Goal: Task Accomplishment & Management: Manage account settings

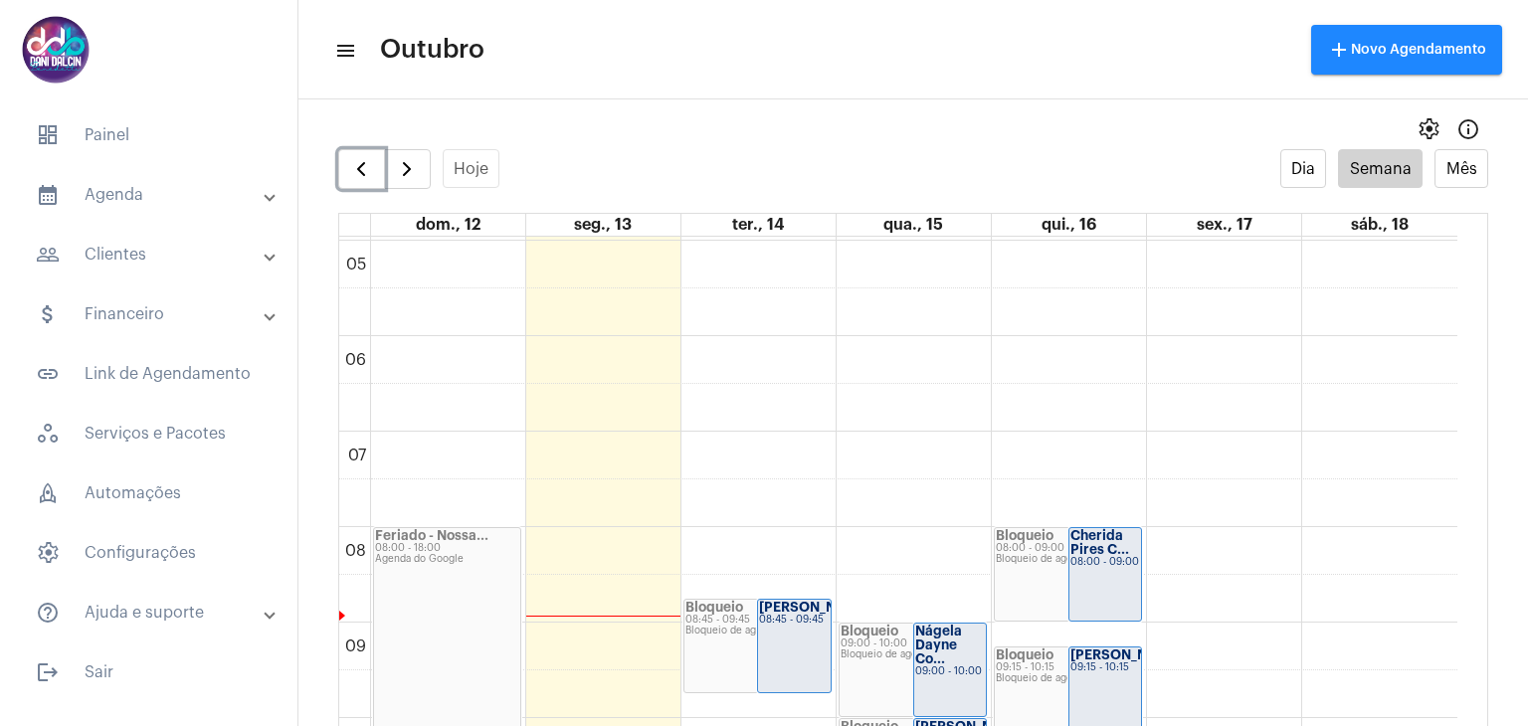
scroll to position [573, 0]
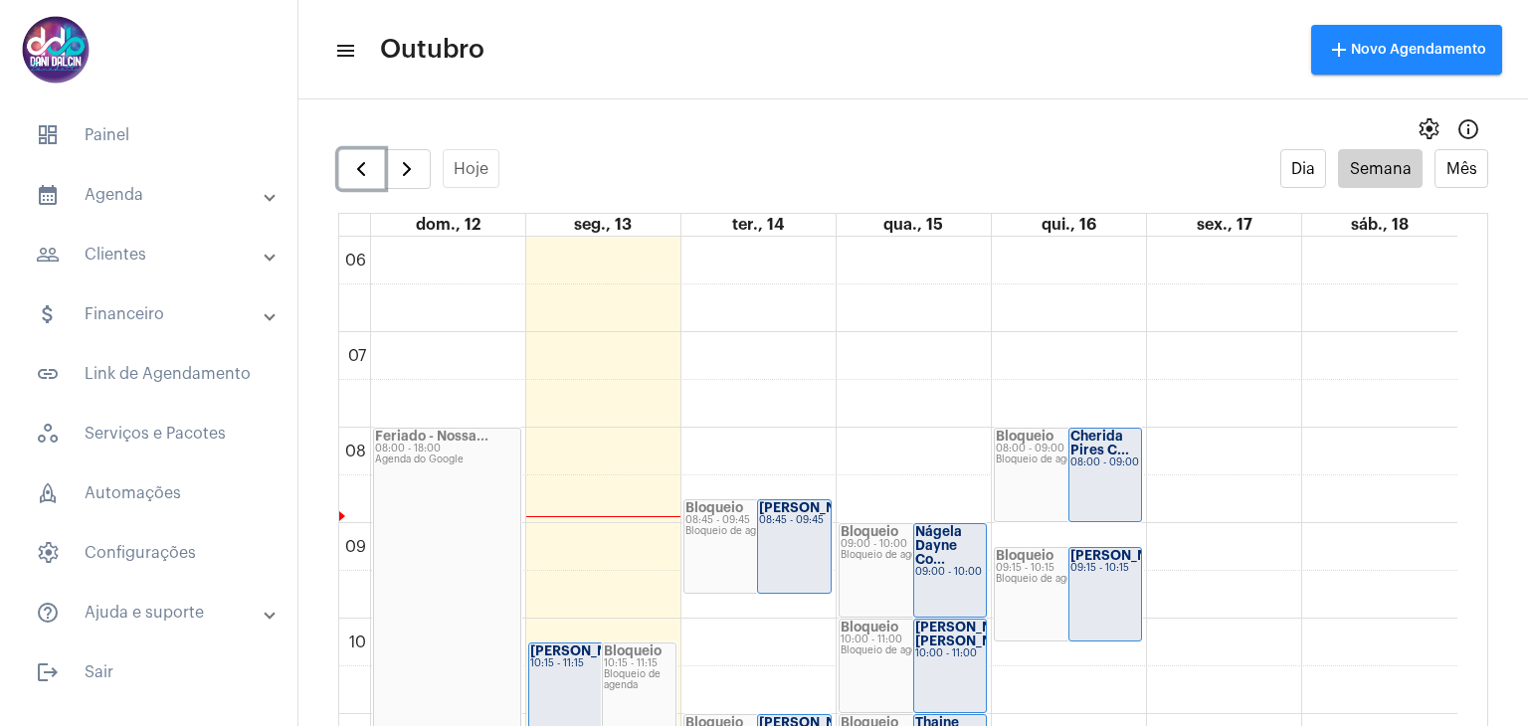
click at [1115, 435] on strong "Cherida Pires C..." at bounding box center [1099, 443] width 59 height 27
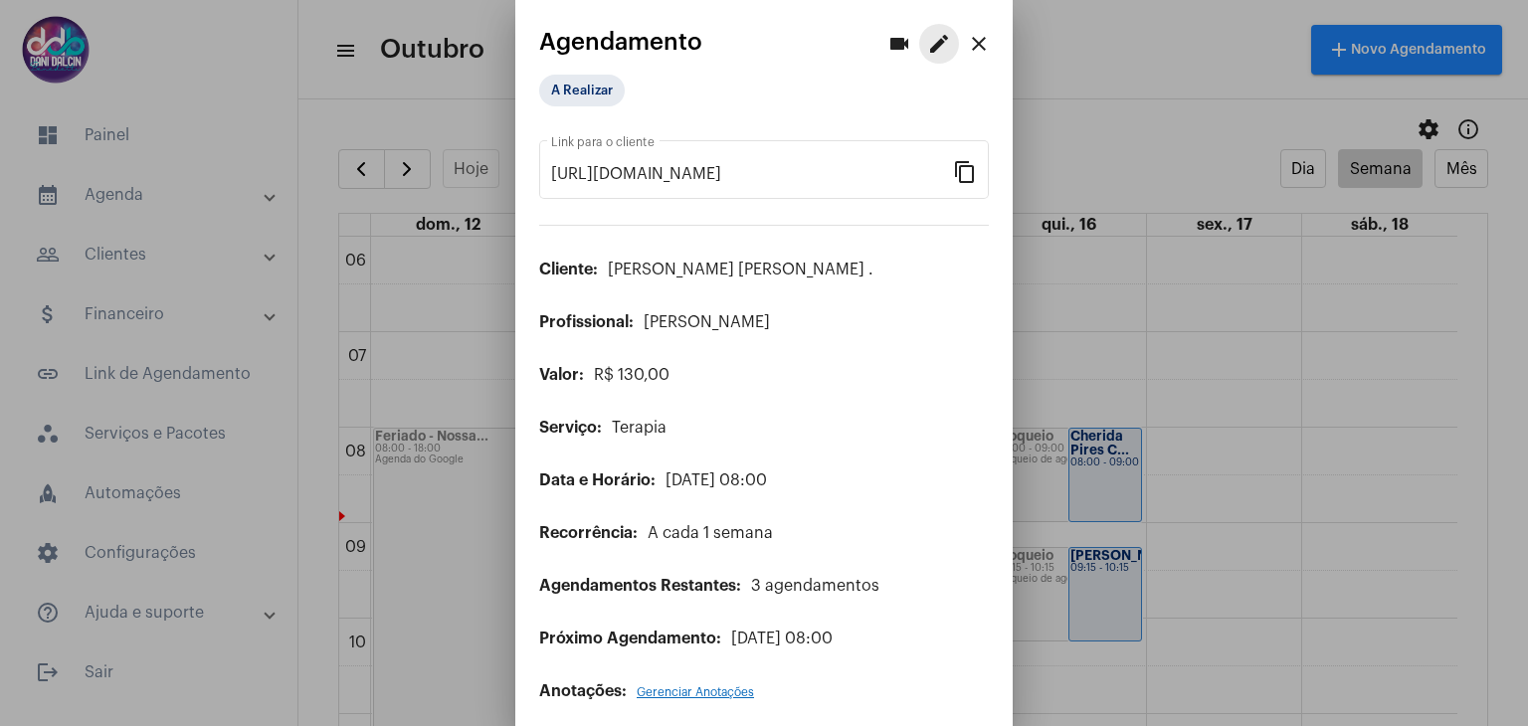
click at [927, 49] on mat-icon "edit" at bounding box center [939, 44] width 24 height 24
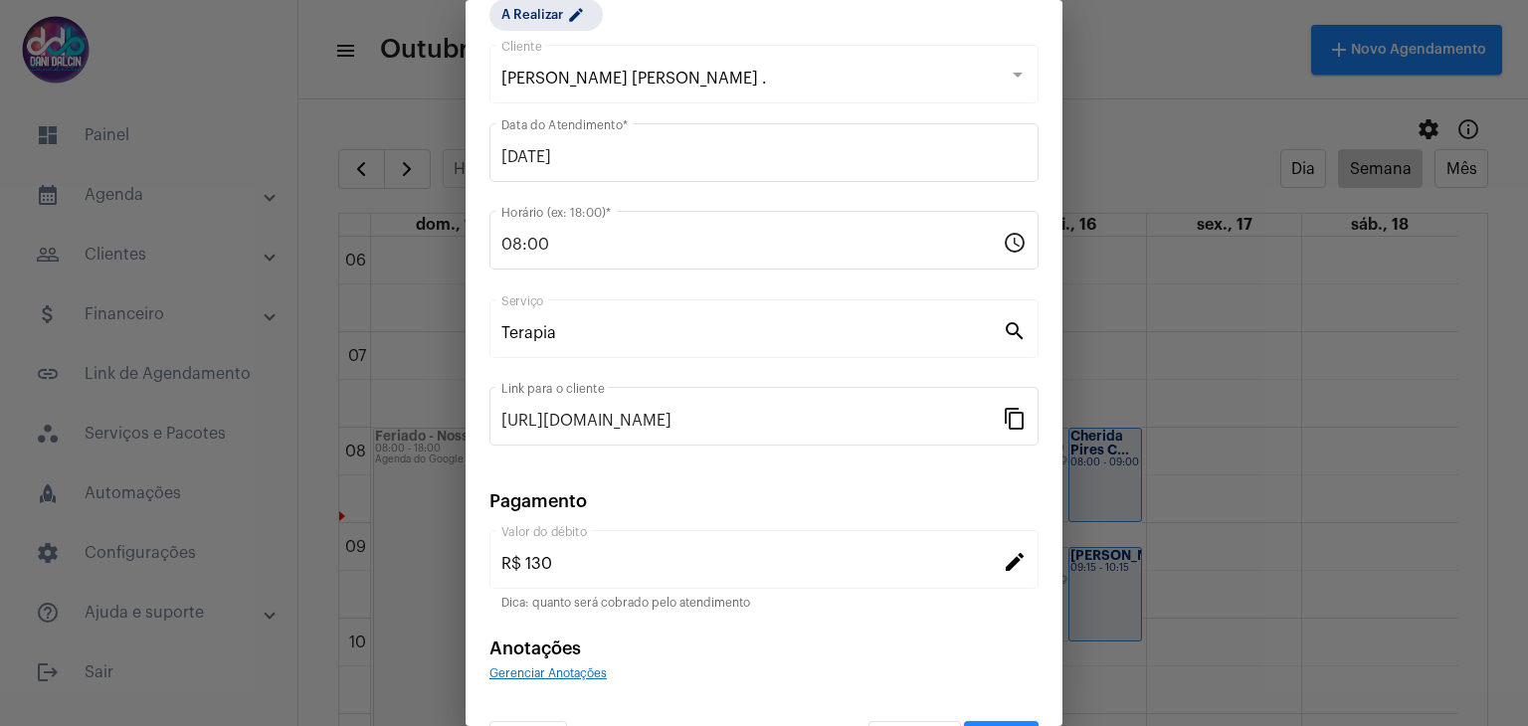
scroll to position [127, 0]
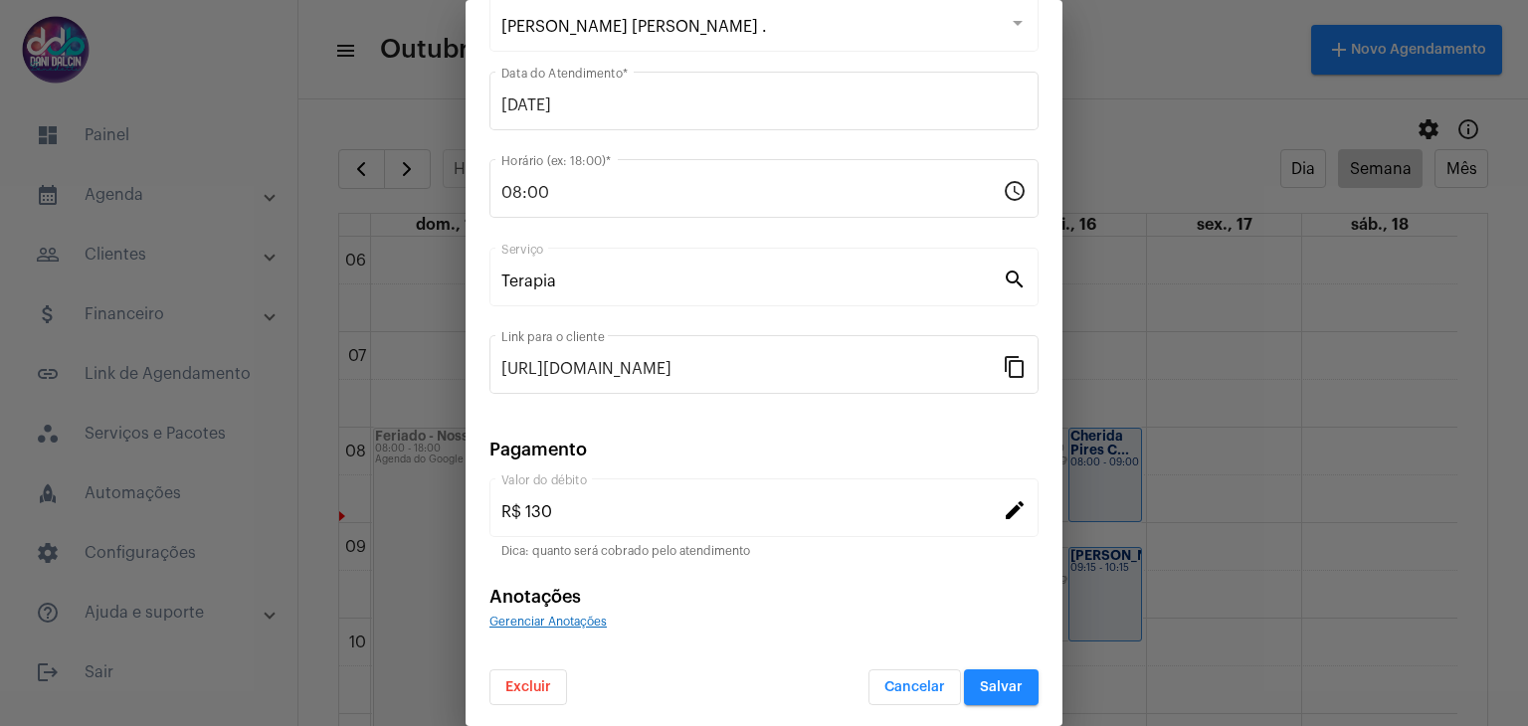
click at [541, 680] on span "Excluir" at bounding box center [528, 687] width 46 height 14
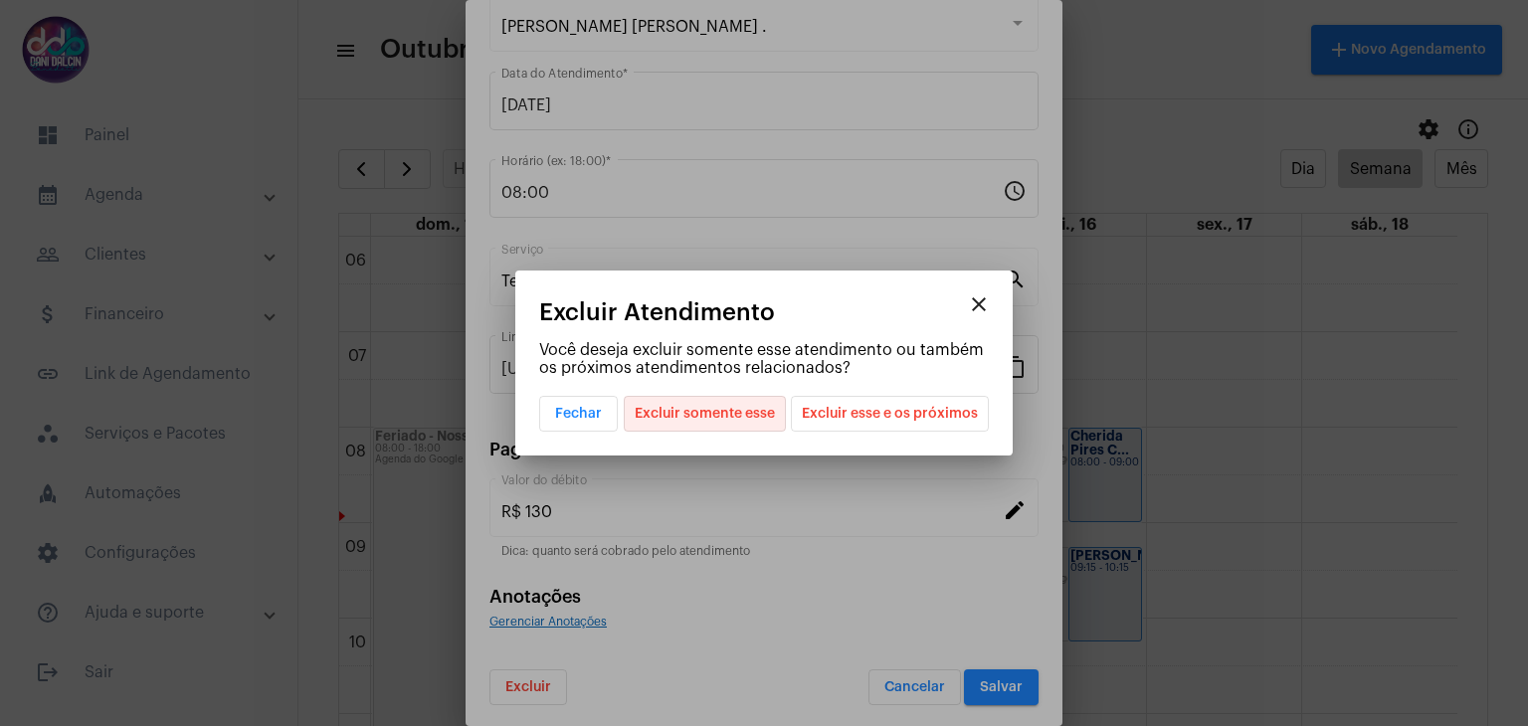
click at [746, 412] on span "Excluir somente esse" at bounding box center [705, 414] width 140 height 34
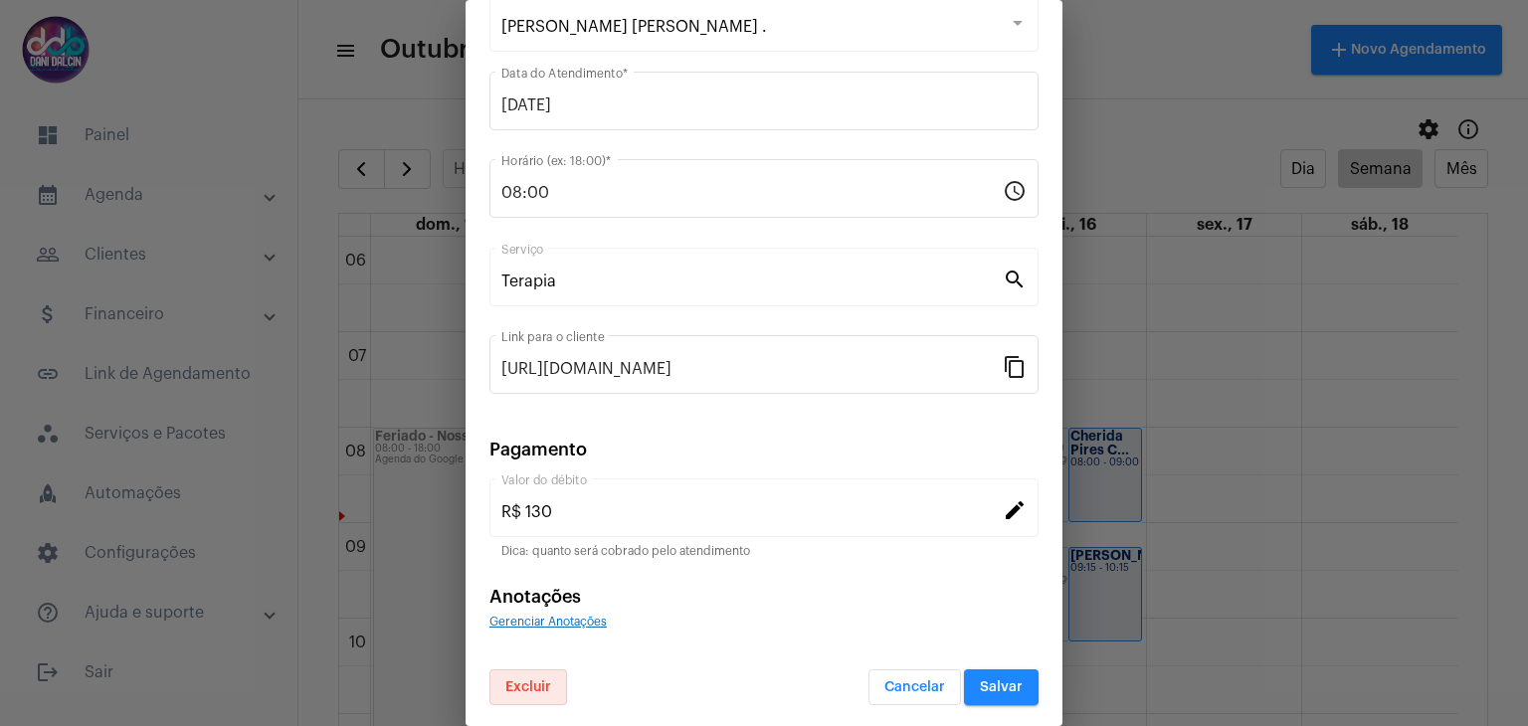
click at [993, 698] on button "Salvar" at bounding box center [1001, 687] width 75 height 36
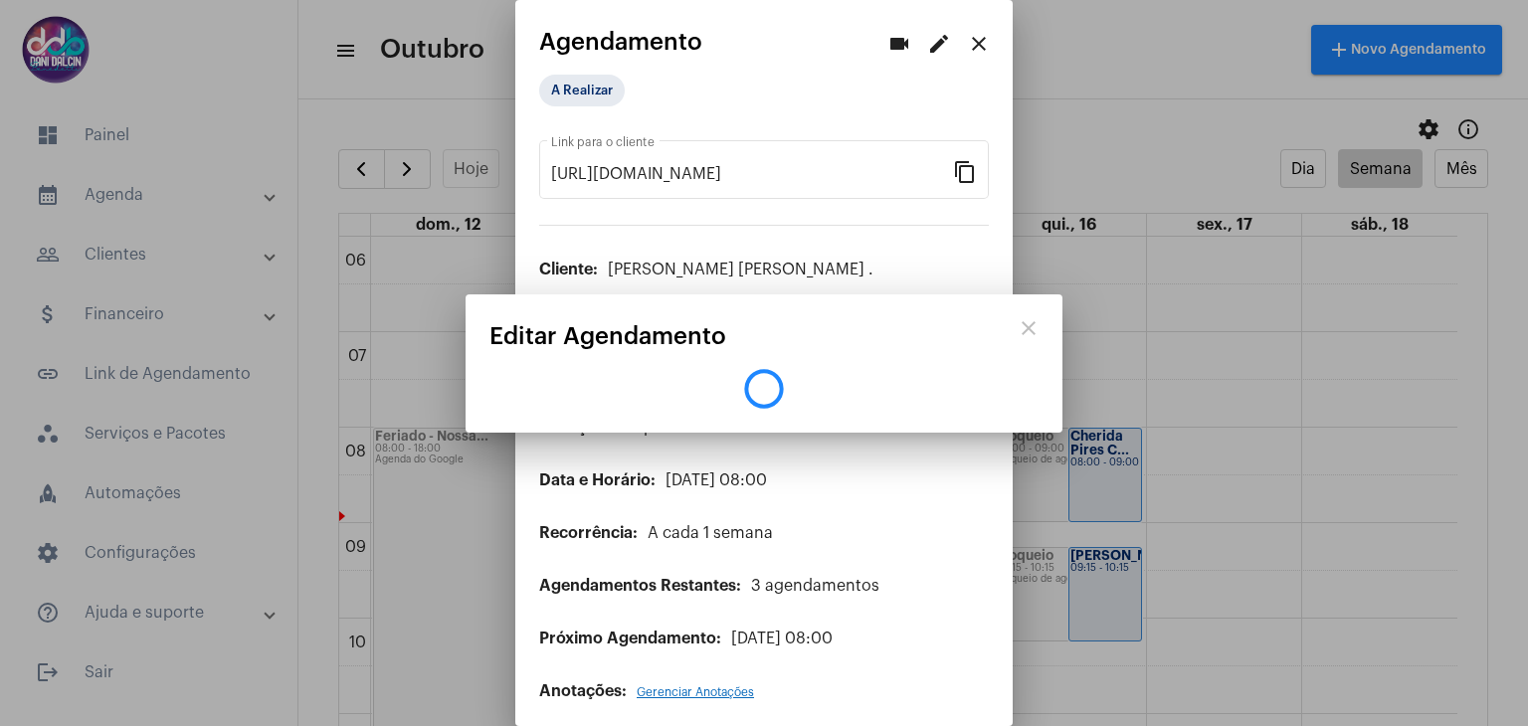
scroll to position [0, 0]
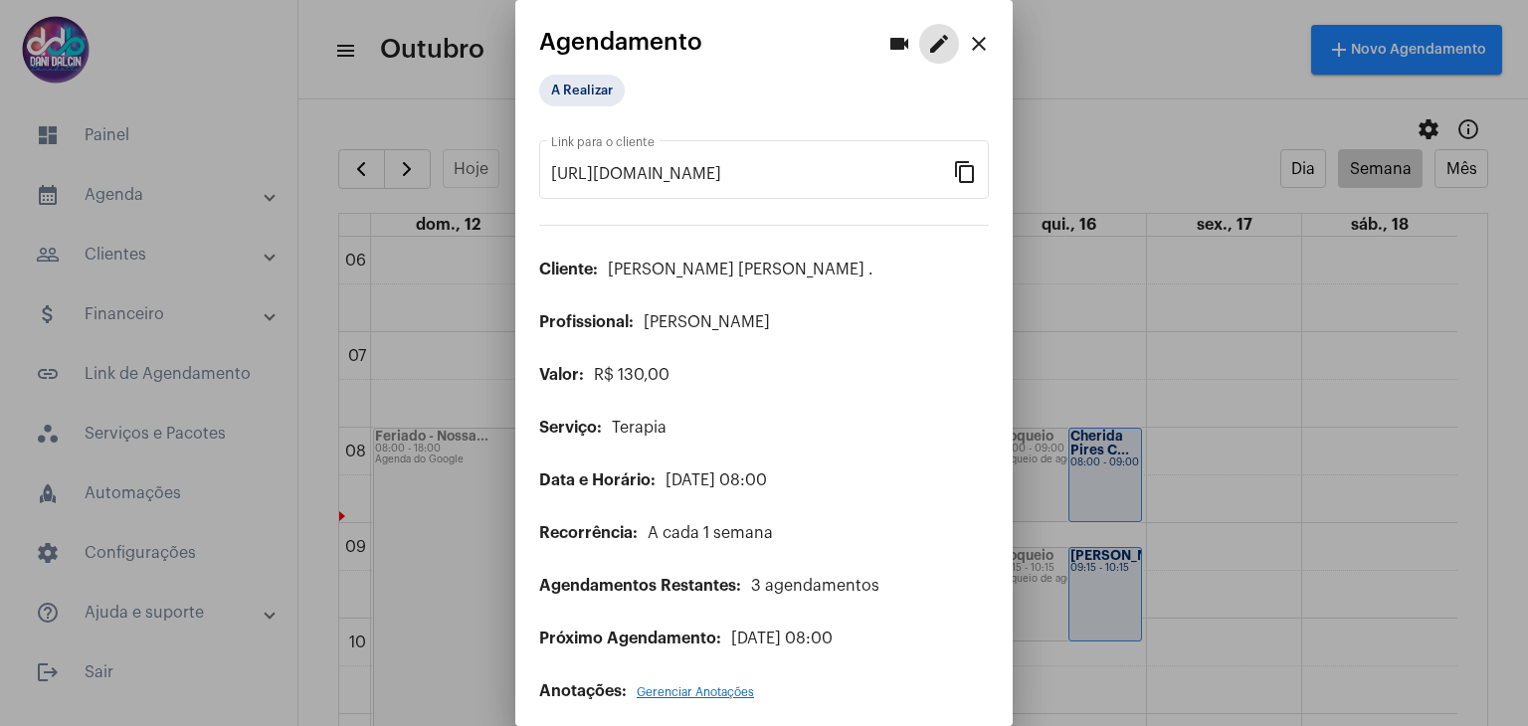
click at [971, 37] on mat-icon "close" at bounding box center [979, 44] width 24 height 24
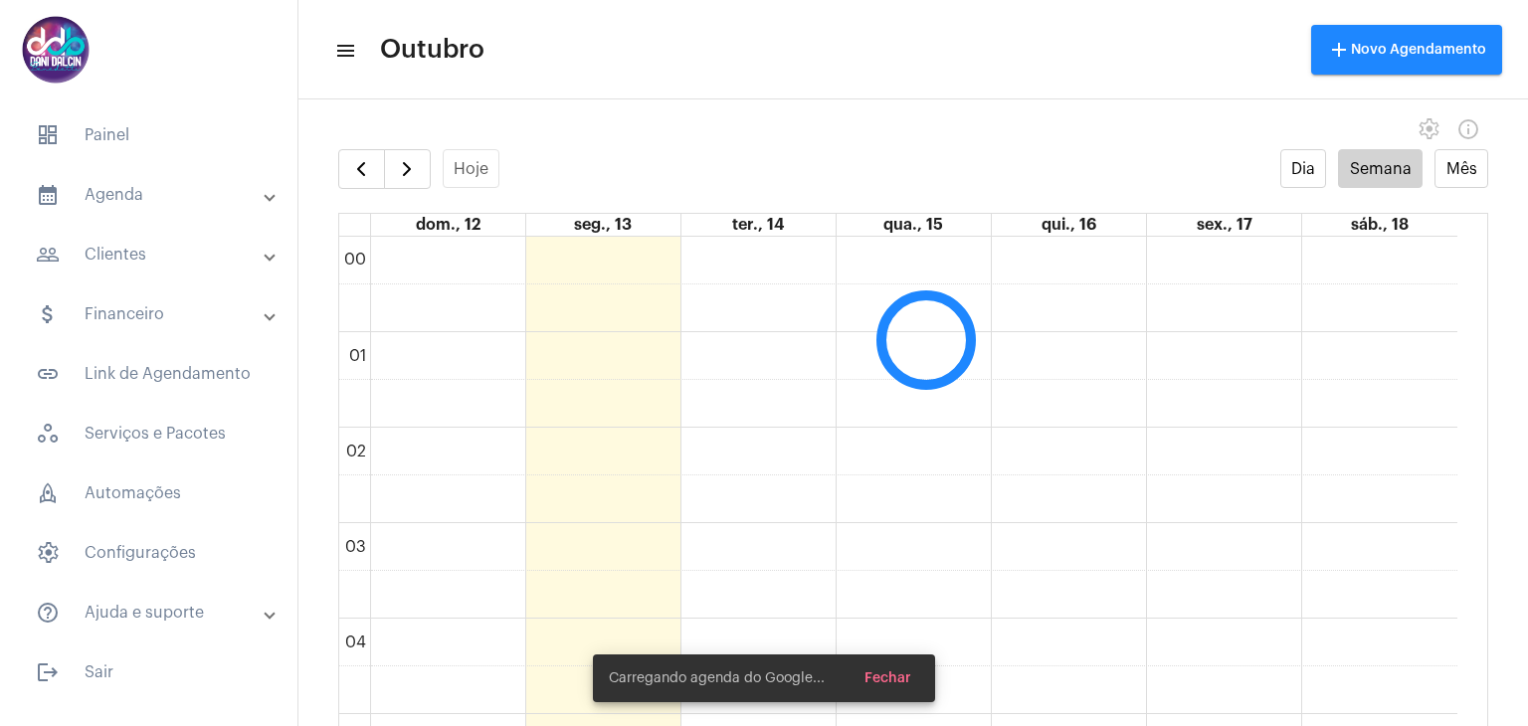
scroll to position [575, 0]
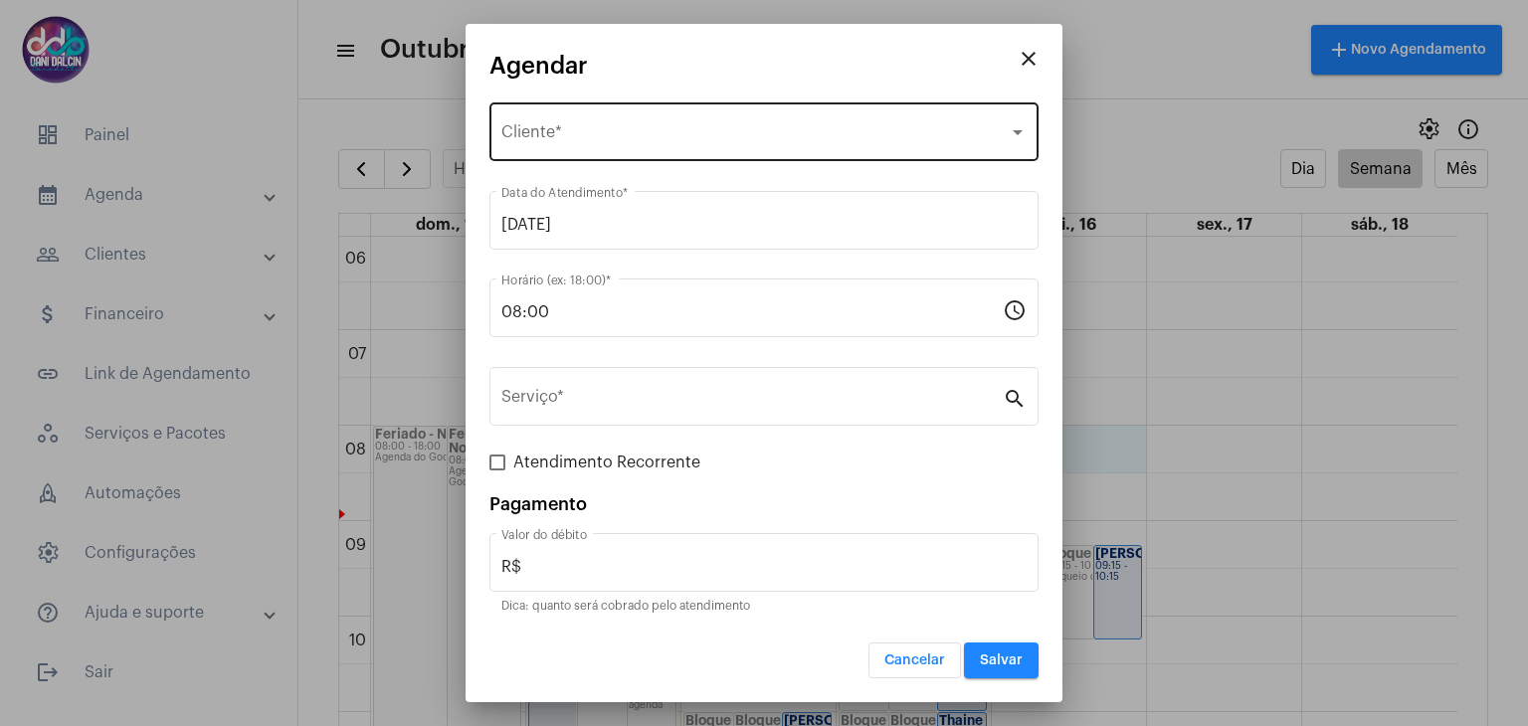
click at [673, 120] on div "Selecione o Cliente Cliente *" at bounding box center [763, 129] width 525 height 63
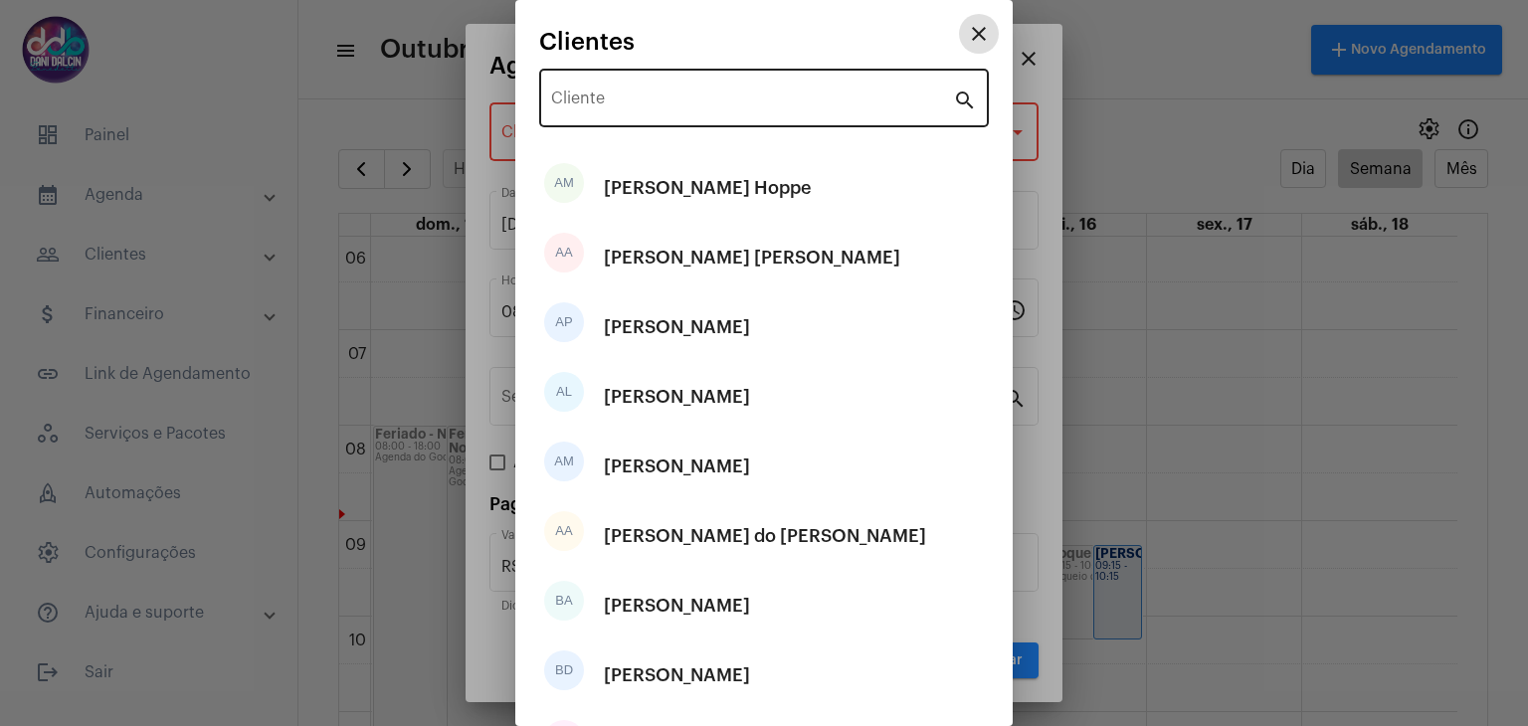
click at [625, 77] on div "Cliente" at bounding box center [752, 96] width 402 height 63
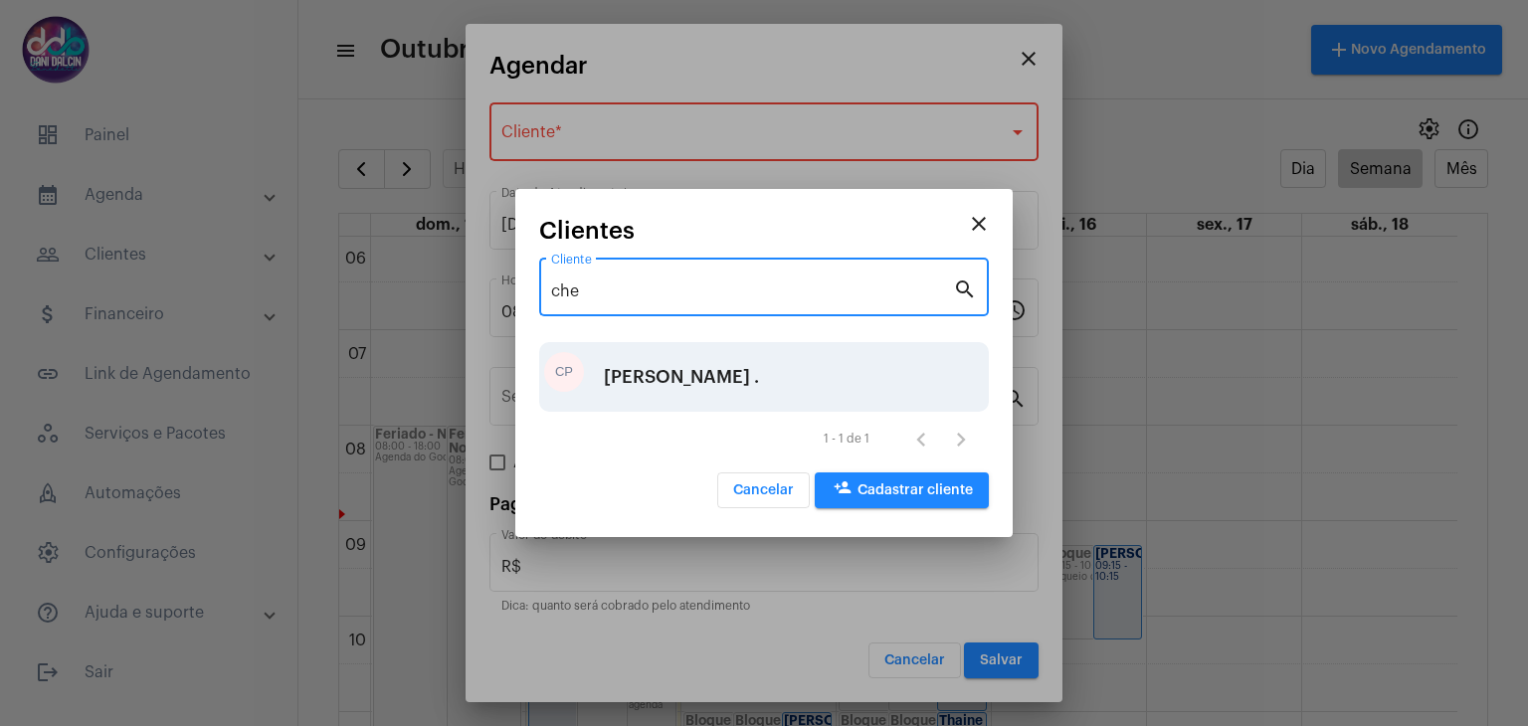
type input "che"
click at [731, 386] on div "[PERSON_NAME] ." at bounding box center [681, 377] width 155 height 60
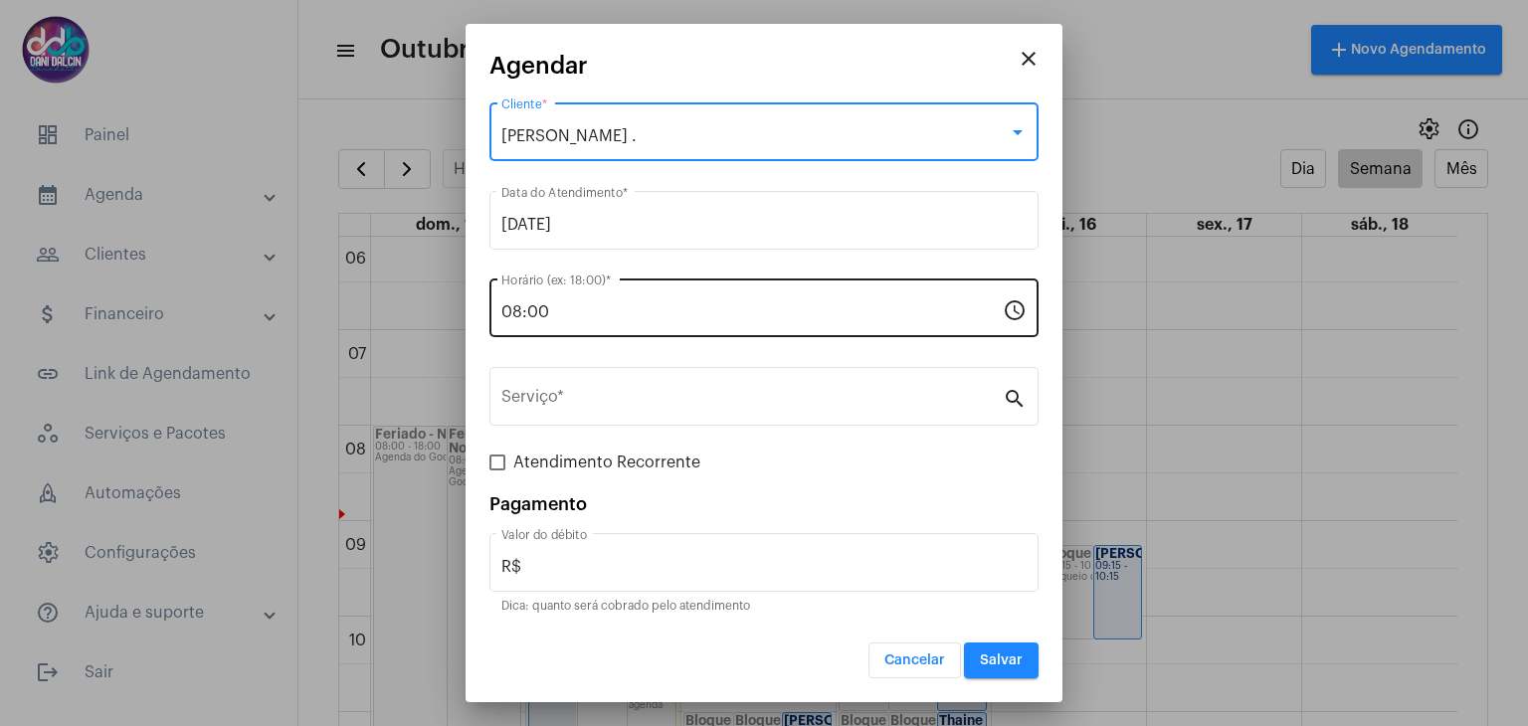
click at [671, 314] on input "08:00" at bounding box center [751, 312] width 501 height 18
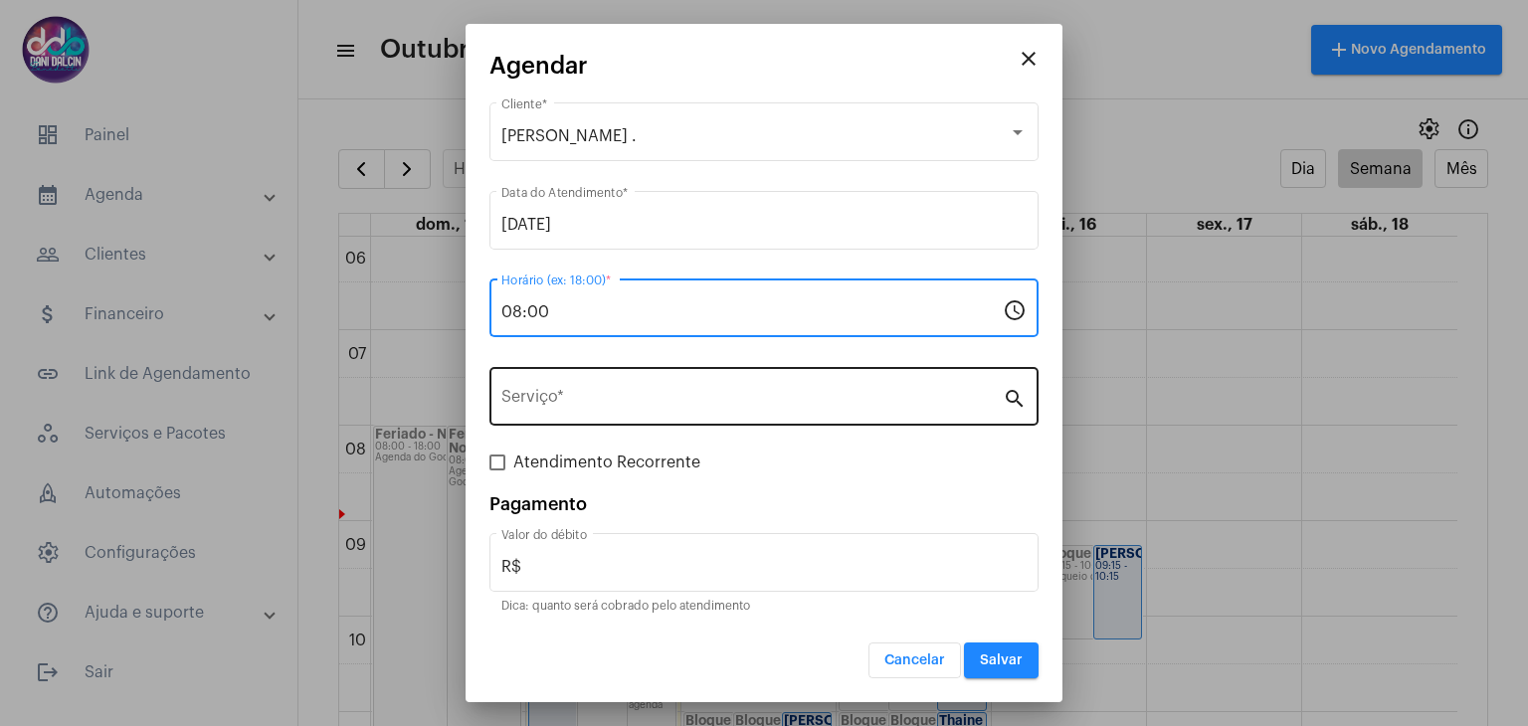
click at [665, 405] on input "Serviço *" at bounding box center [751, 401] width 501 height 18
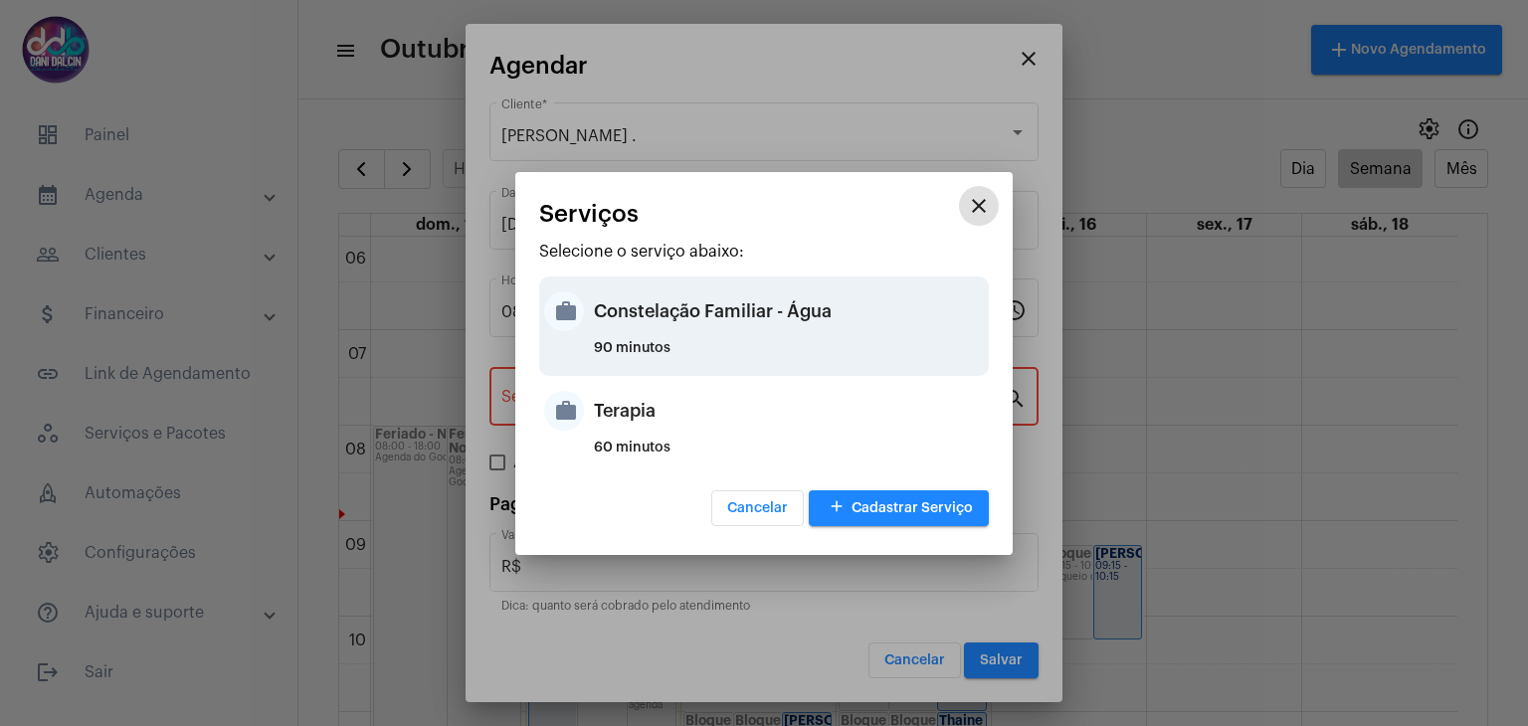
click at [674, 331] on div "Constelação Familiar - Água" at bounding box center [789, 311] width 390 height 60
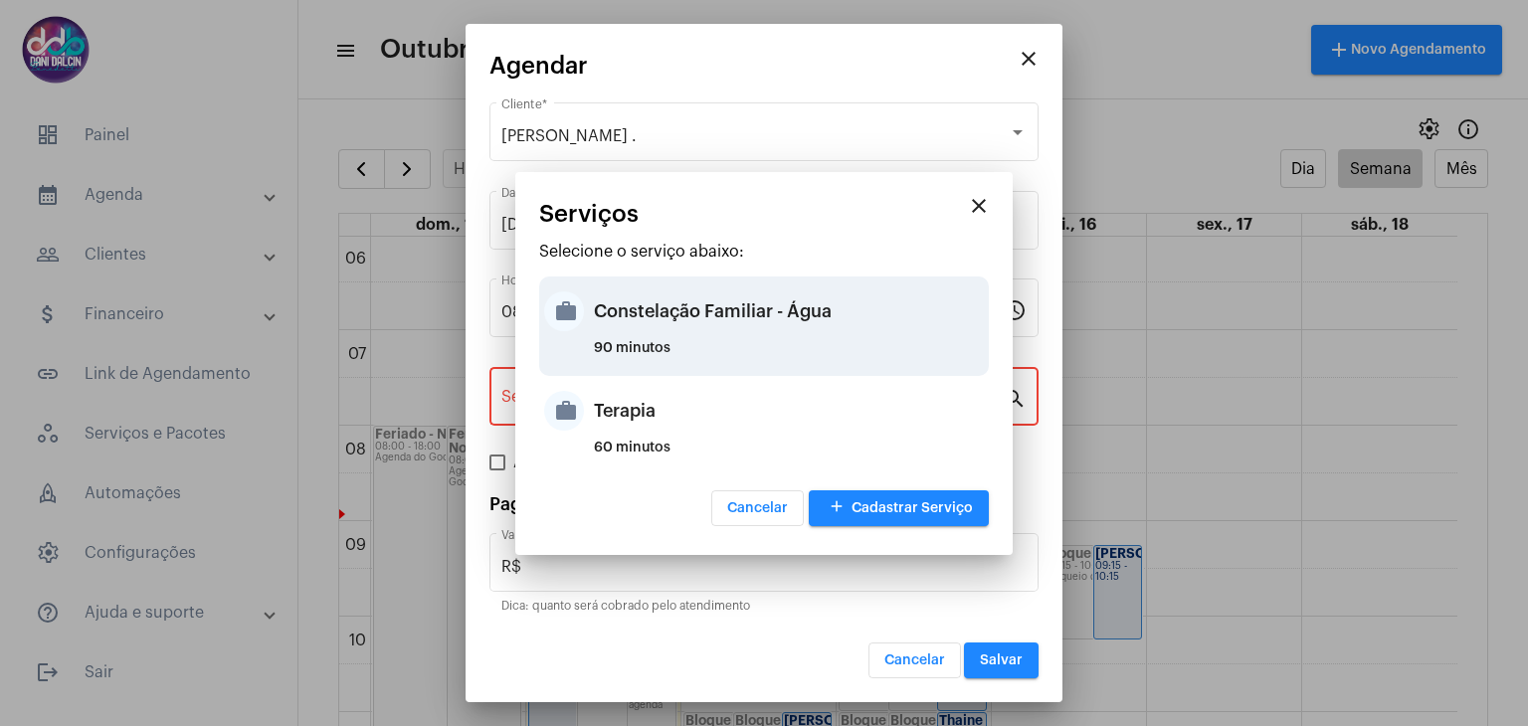
type input "Constelação Familiar - Água"
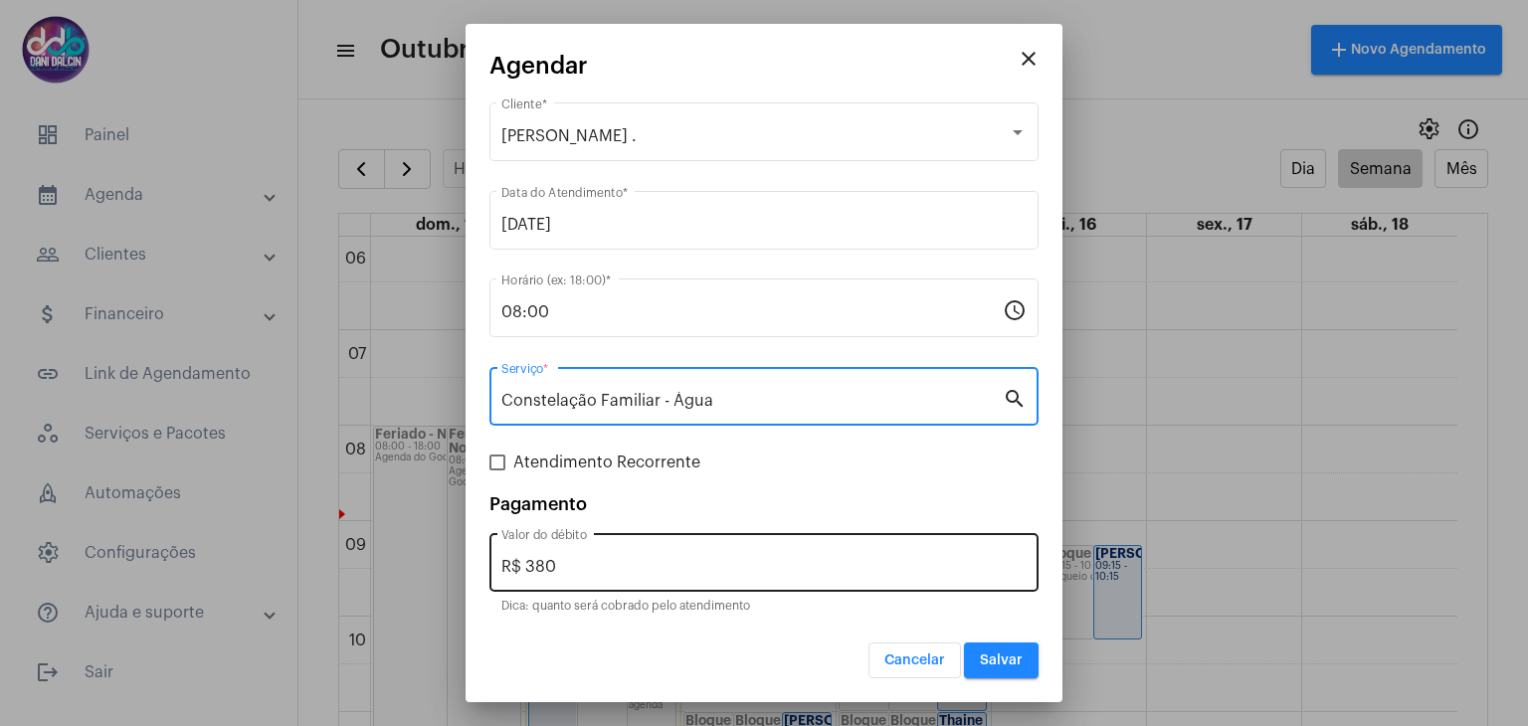
click at [650, 558] on input "R$ 380" at bounding box center [763, 567] width 525 height 18
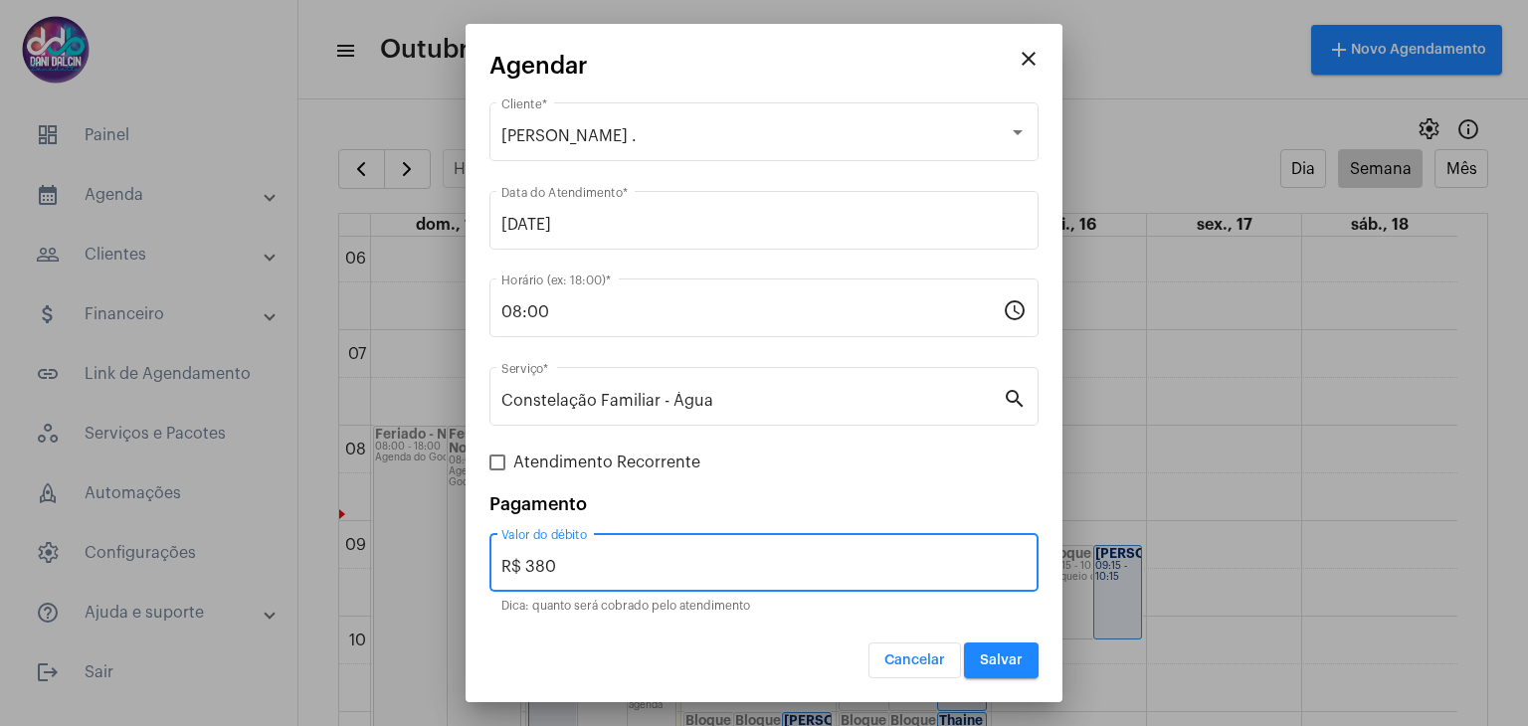
click at [650, 558] on input "R$ 380" at bounding box center [763, 567] width 525 height 18
type input "R$ 0,0"
click at [1002, 670] on button "Salvar" at bounding box center [1001, 660] width 75 height 36
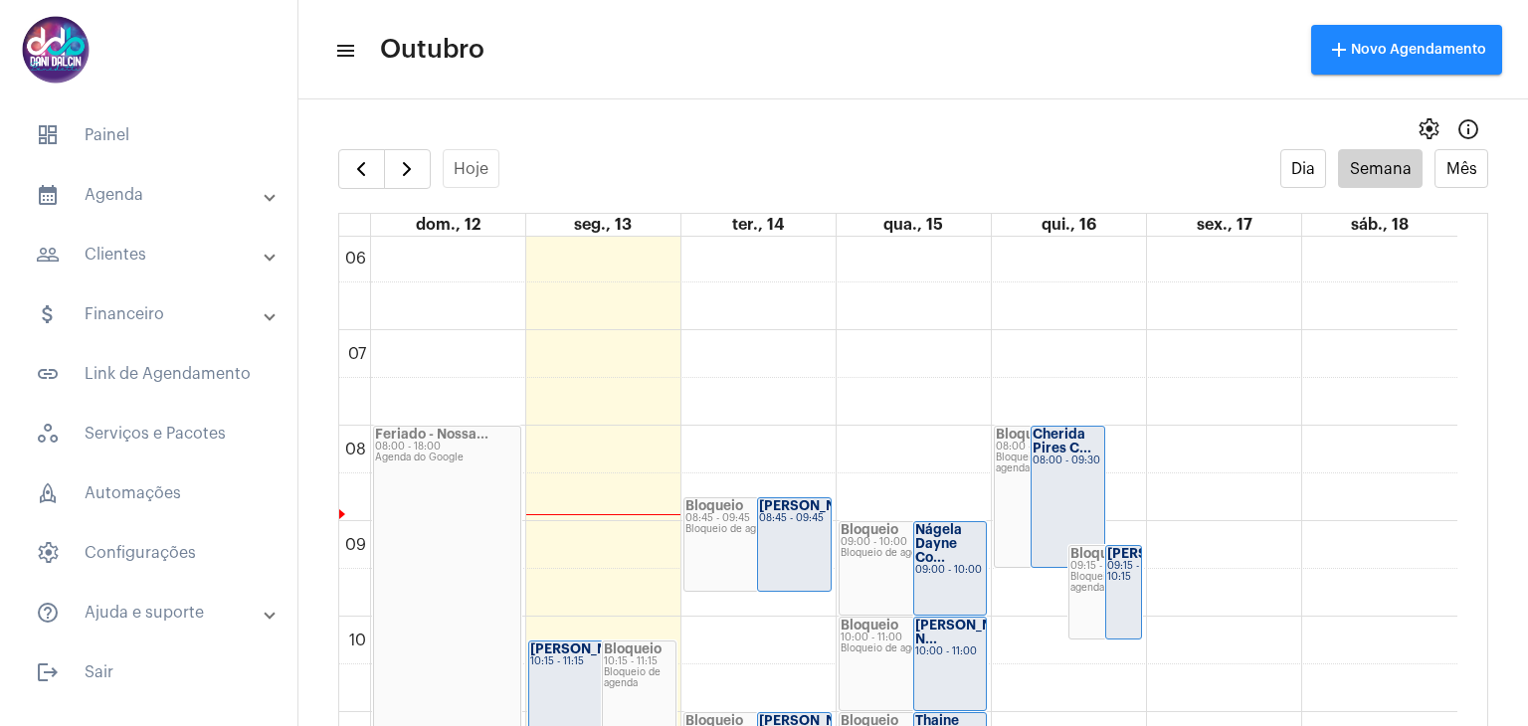
click at [1125, 559] on div "[PERSON_NAME]..." at bounding box center [1123, 554] width 33 height 14
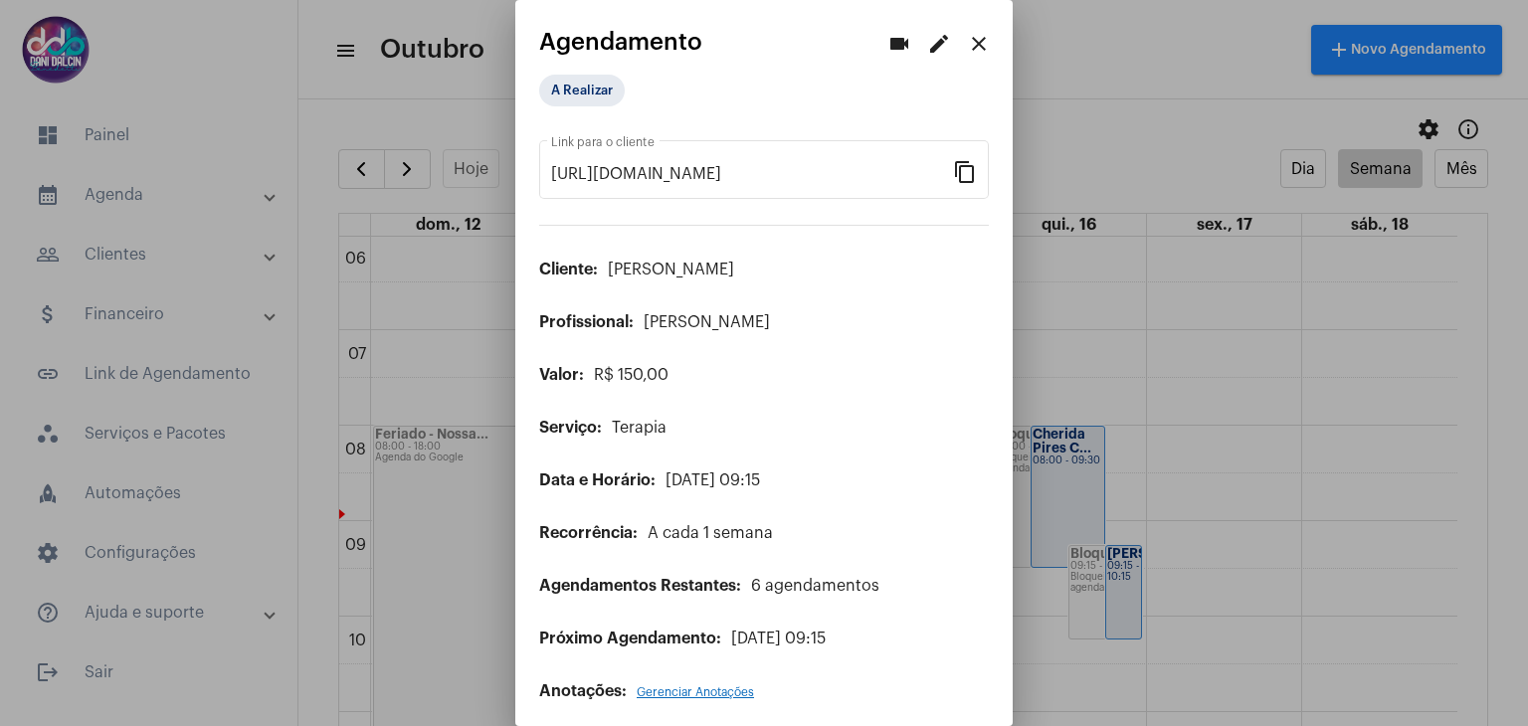
click at [927, 55] on mat-icon "edit" at bounding box center [939, 44] width 24 height 24
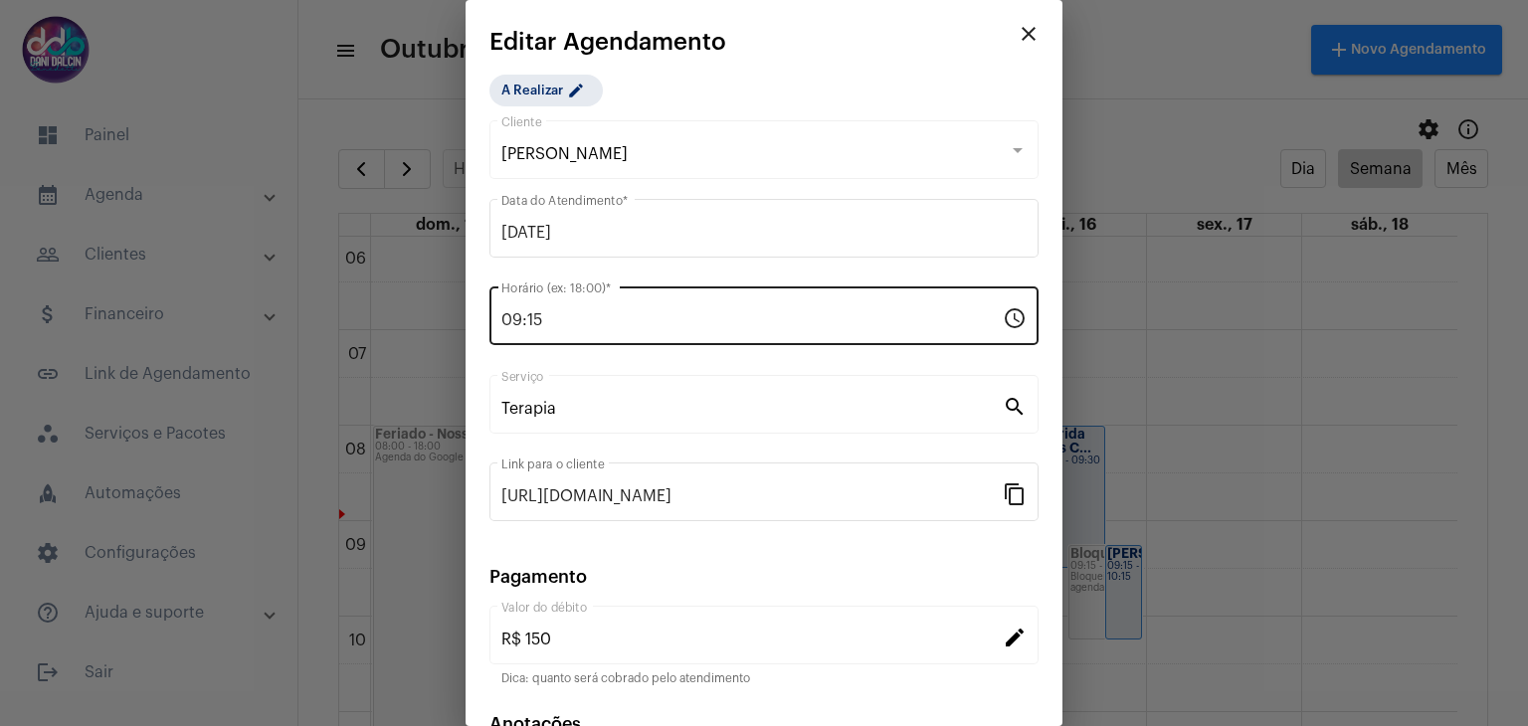
click at [594, 319] on input "09:15" at bounding box center [751, 320] width 501 height 18
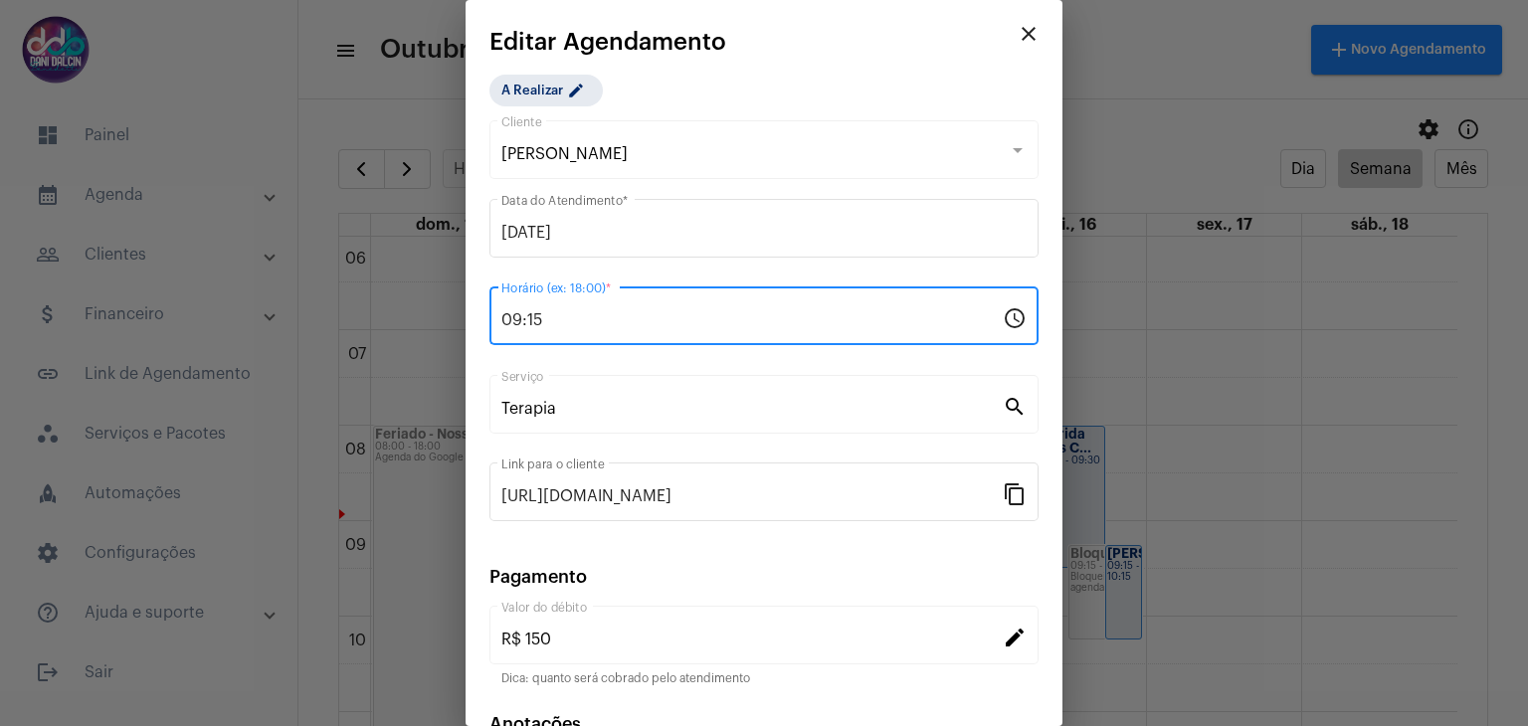
click at [594, 319] on input "09:15" at bounding box center [751, 320] width 501 height 18
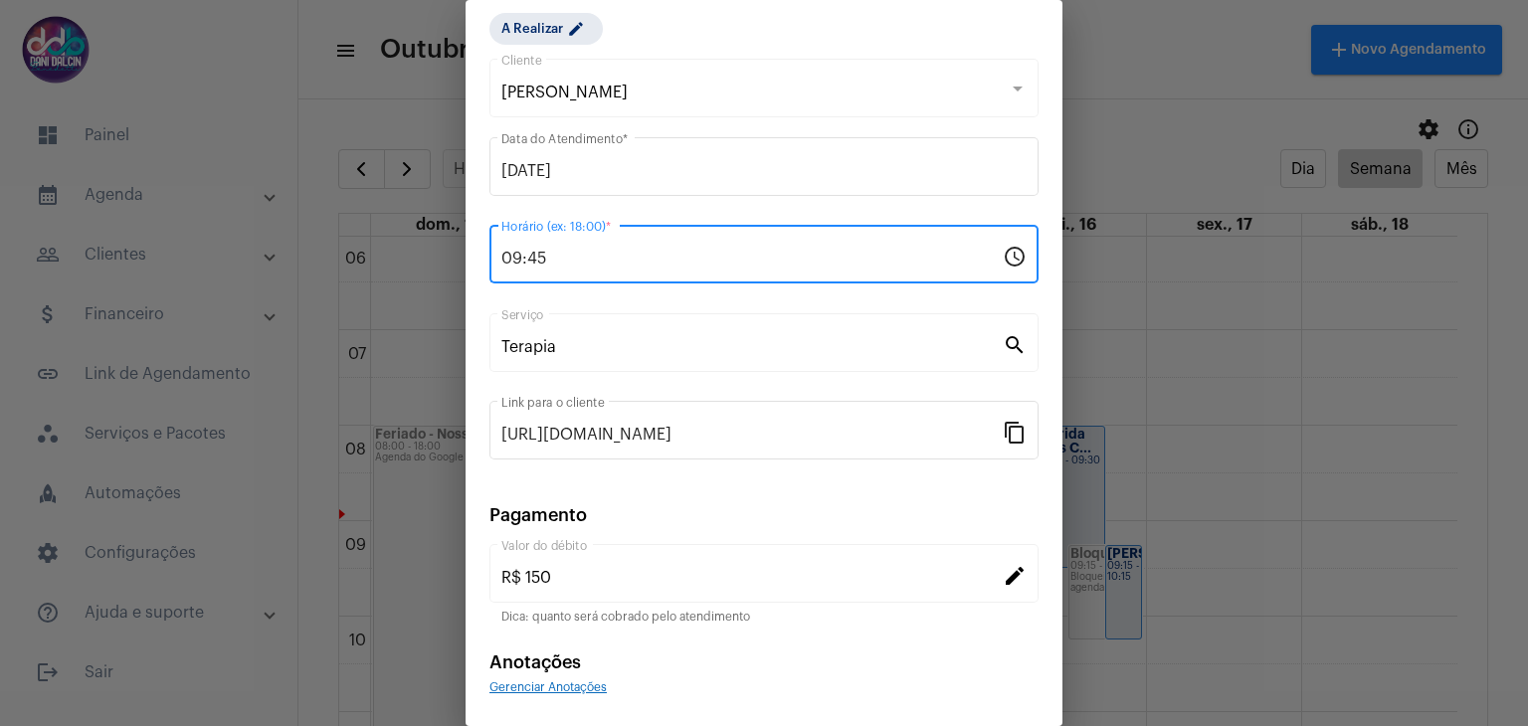
scroll to position [127, 0]
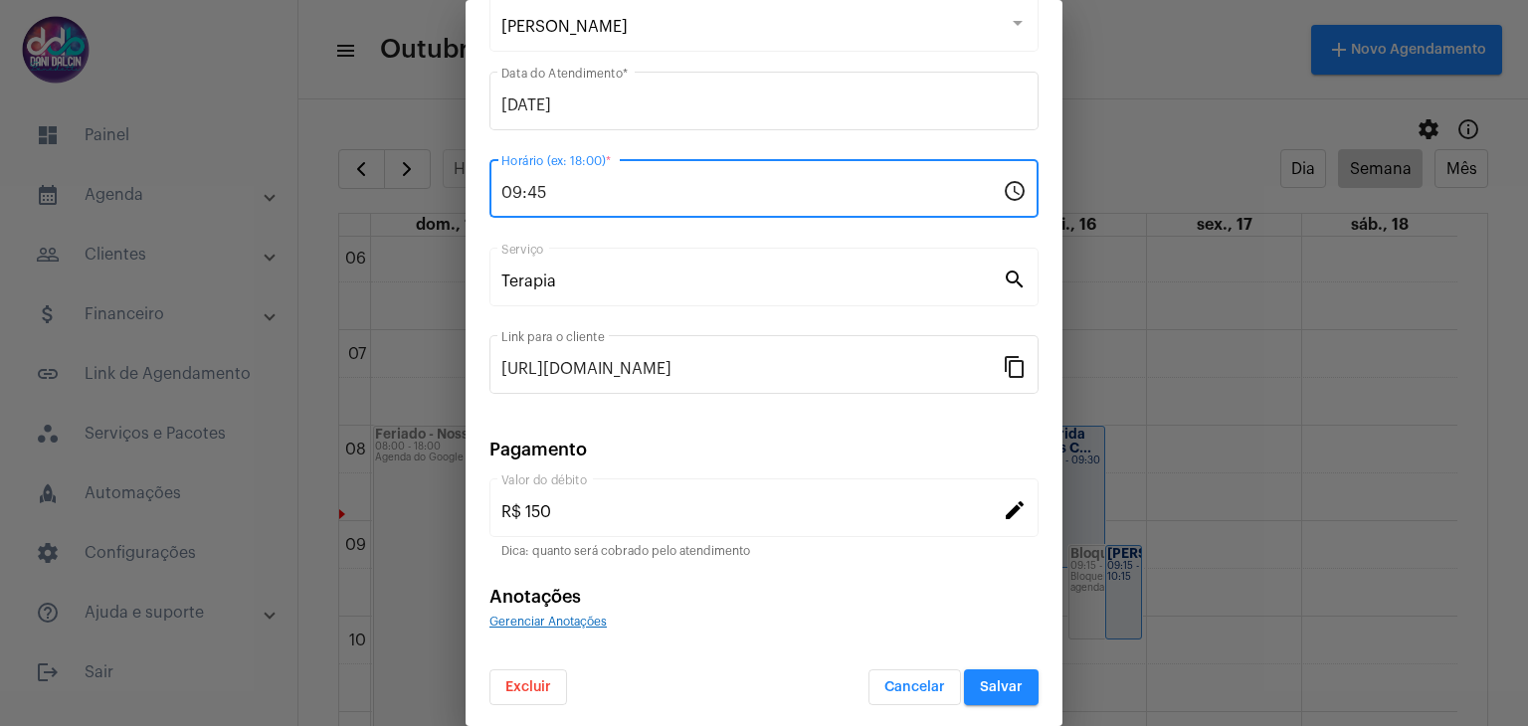
type input "09:45"
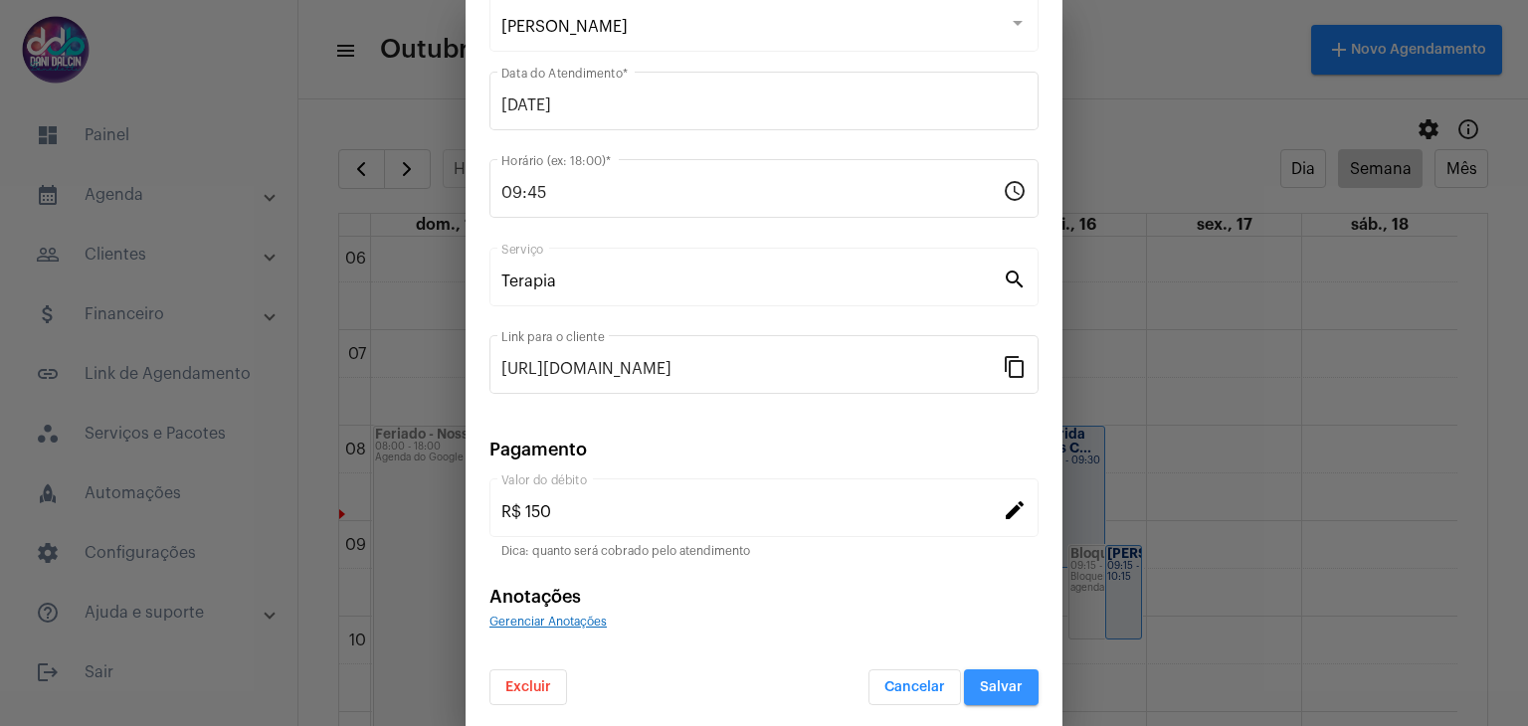
click at [980, 680] on span "Salvar" at bounding box center [1001, 687] width 43 height 14
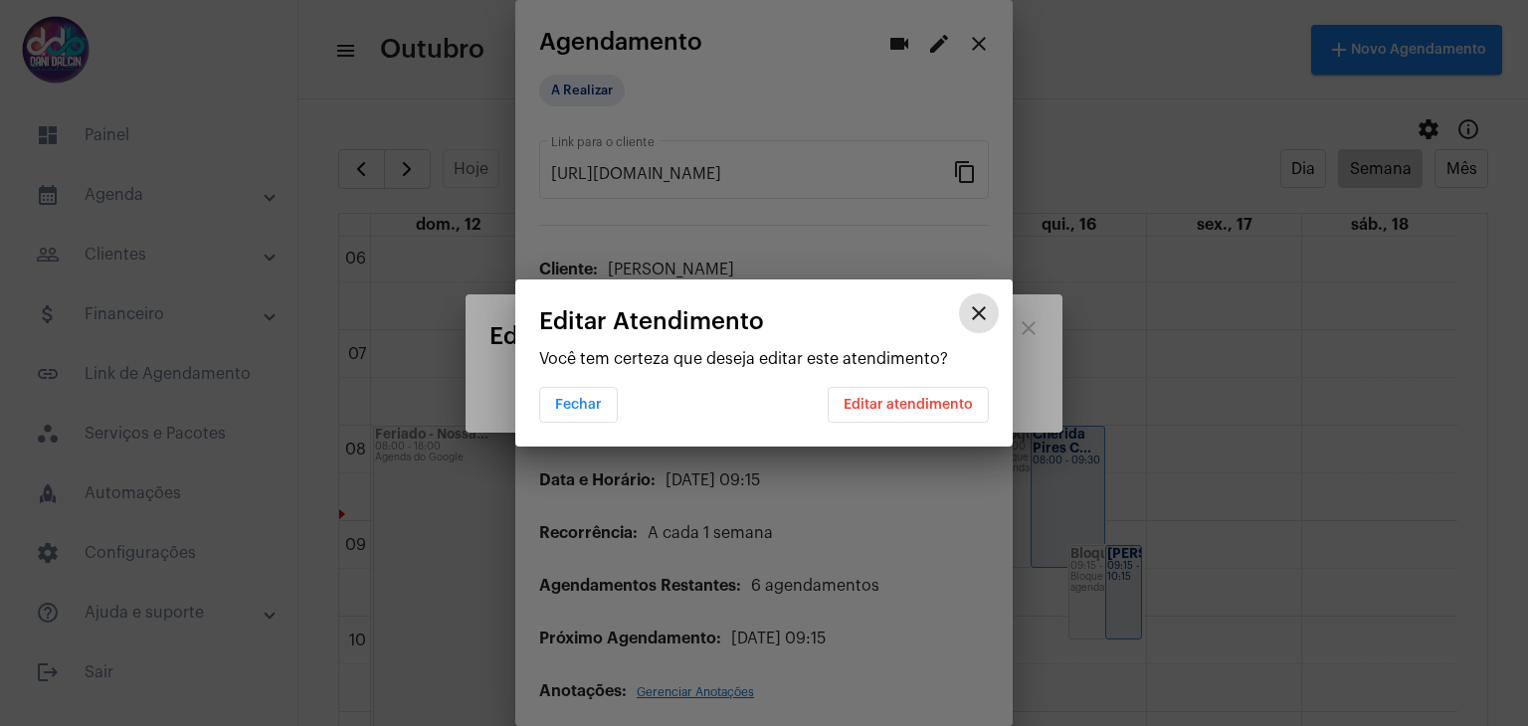
click at [919, 402] on span "Editar atendimento" at bounding box center [907, 405] width 129 height 14
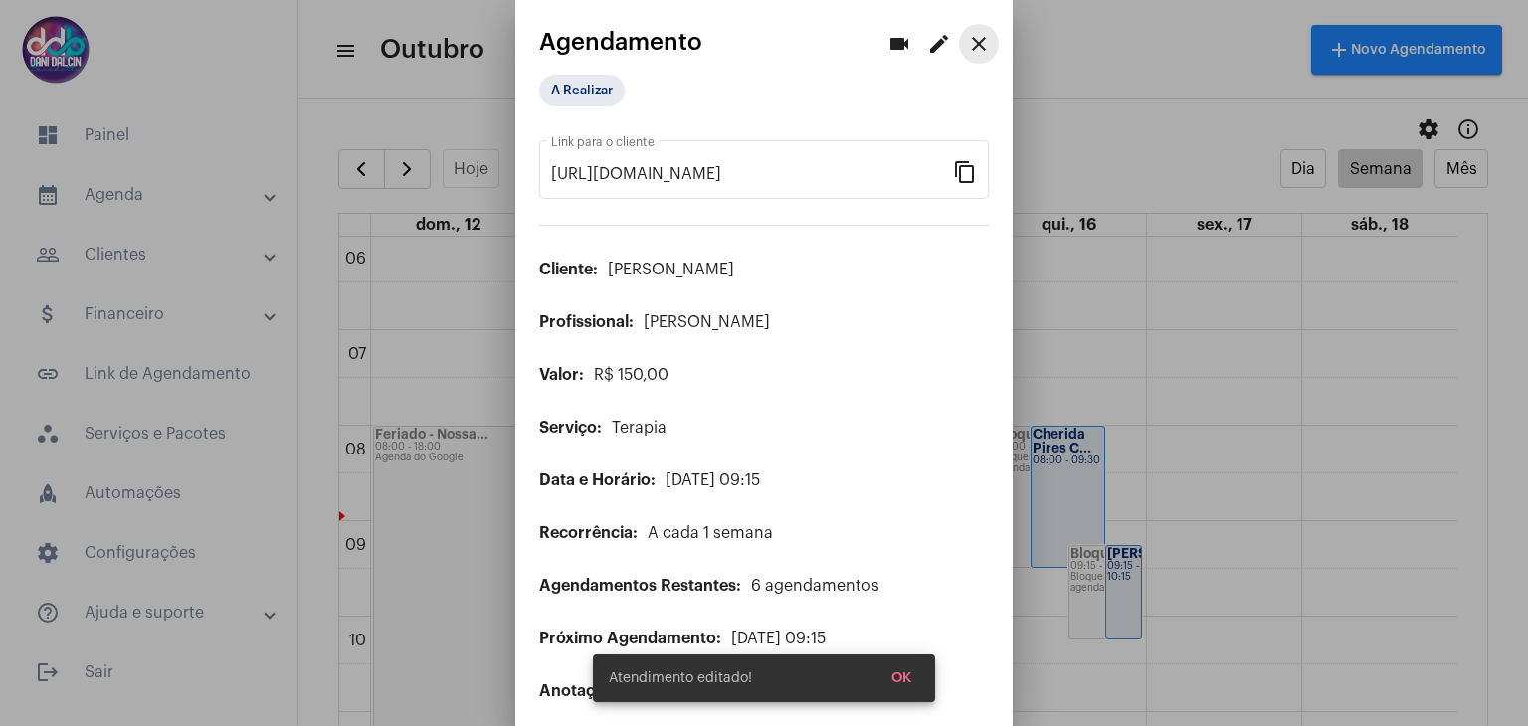
click at [967, 34] on mat-icon "close" at bounding box center [979, 44] width 24 height 24
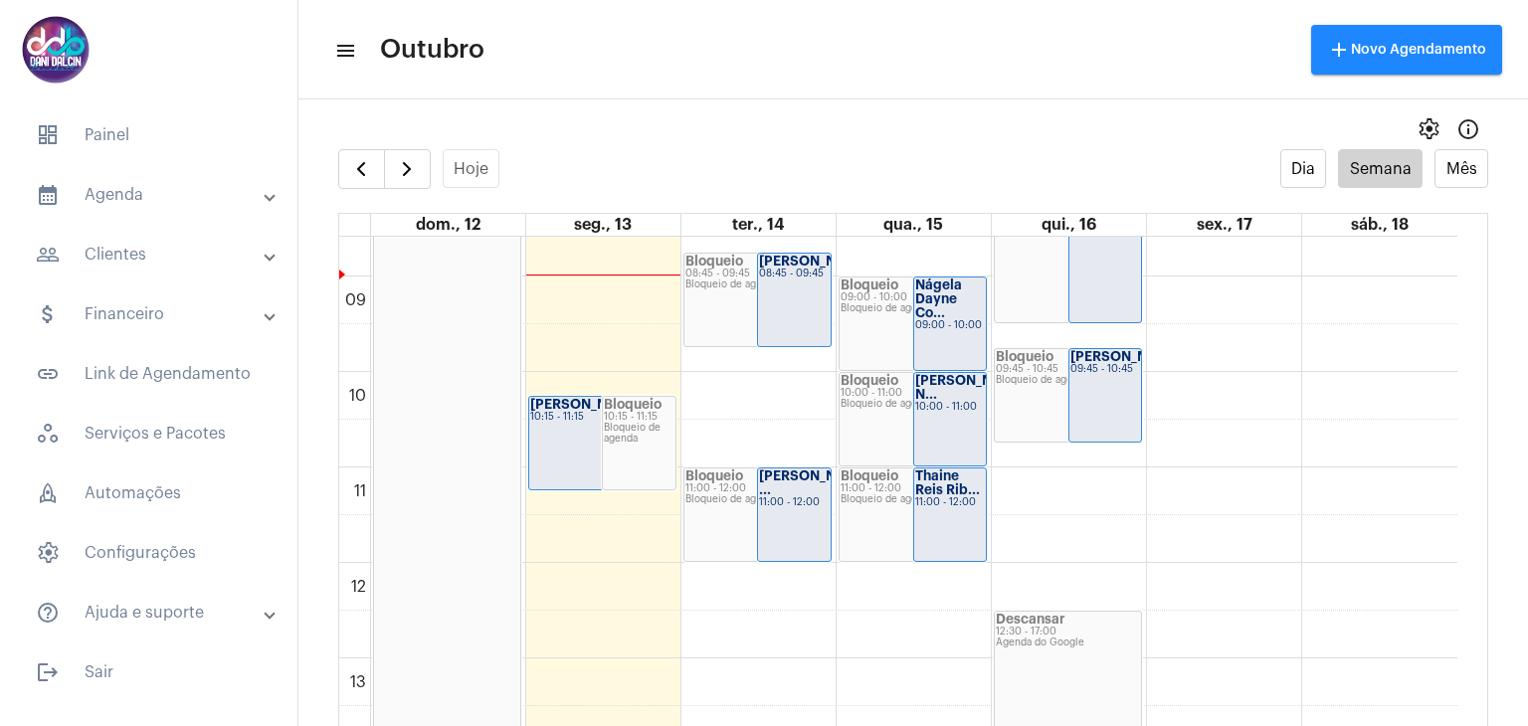
scroll to position [866, 0]
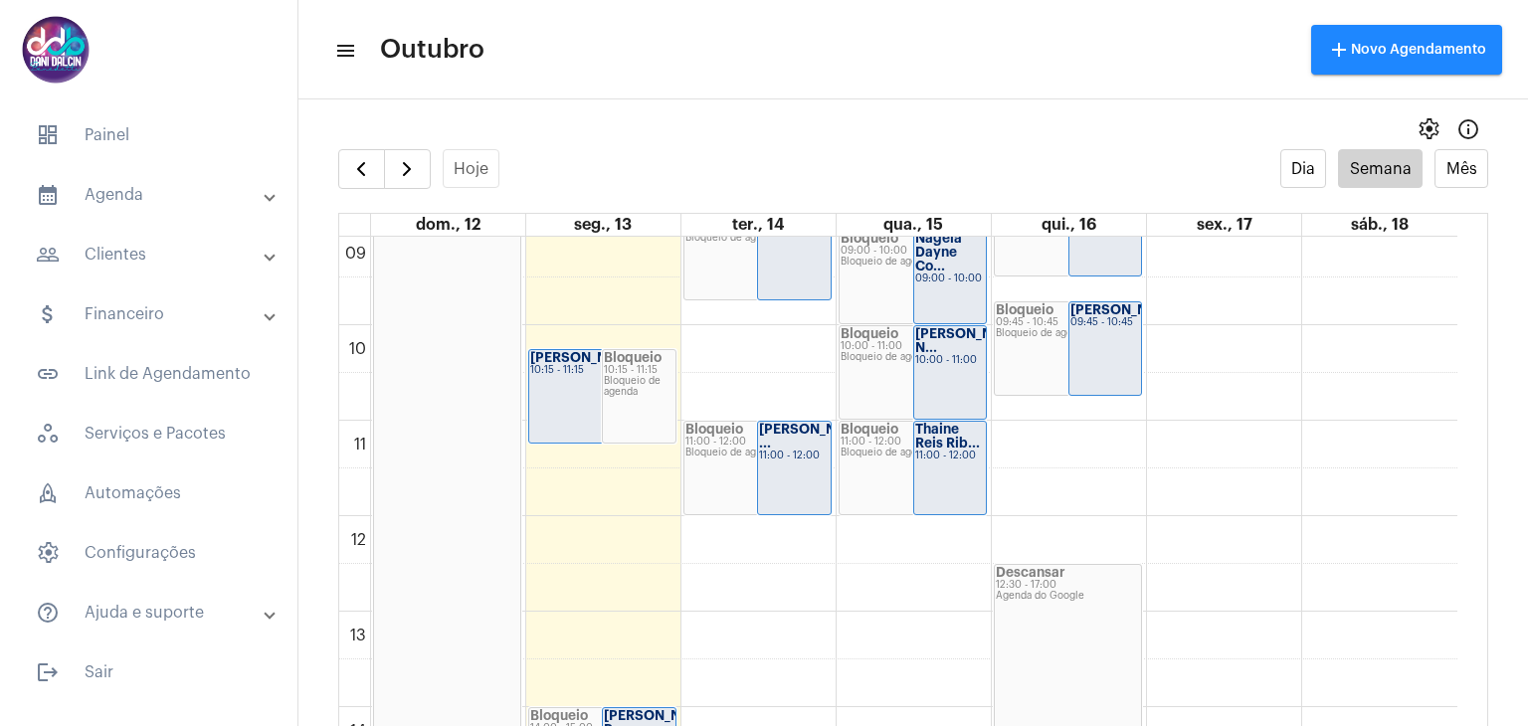
click at [1086, 432] on div "00 01 02 03 04 05 06 07 08 09 10 11 12 13 14 15 16 17 18 19 20 21 22 23 Feriado…" at bounding box center [898, 515] width 1118 height 2291
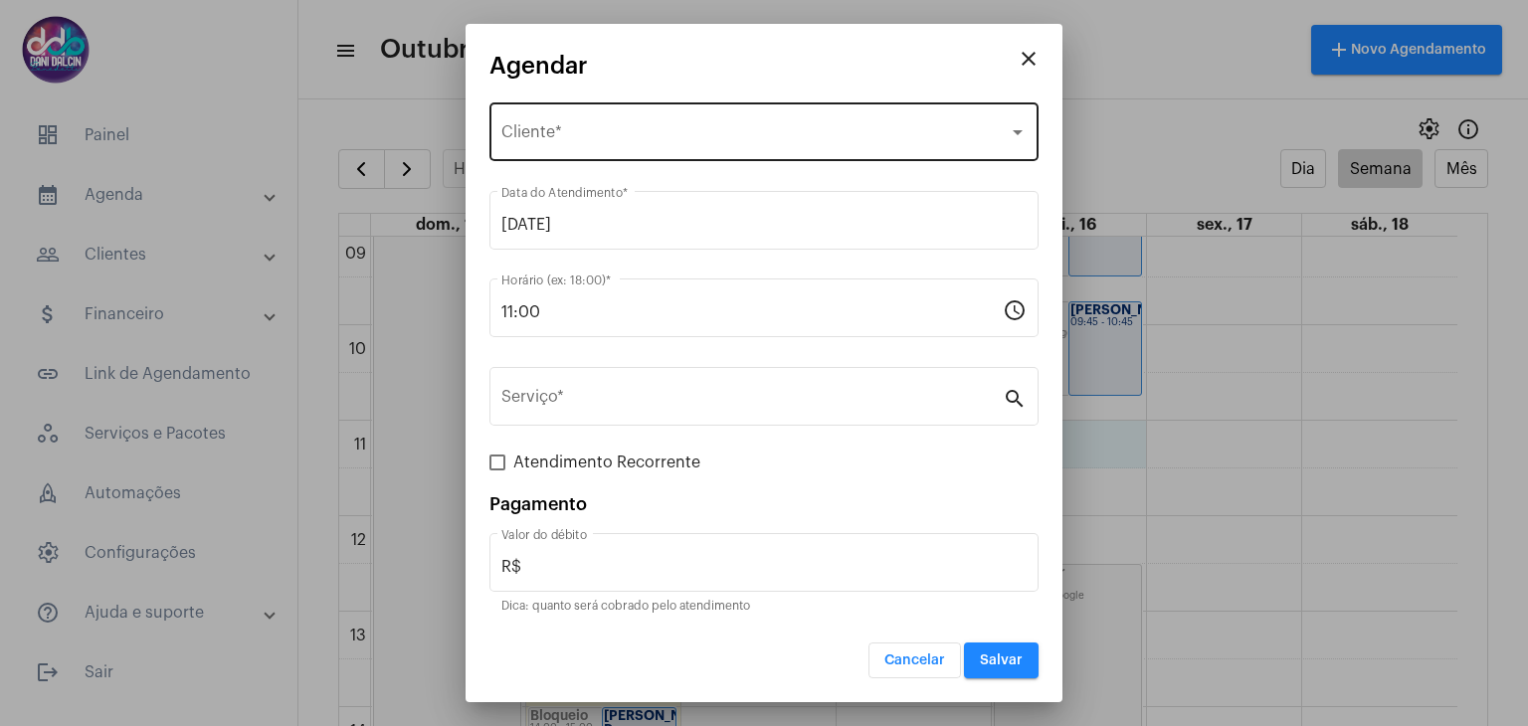
click at [538, 132] on span "Selecione o Cliente" at bounding box center [754, 136] width 507 height 18
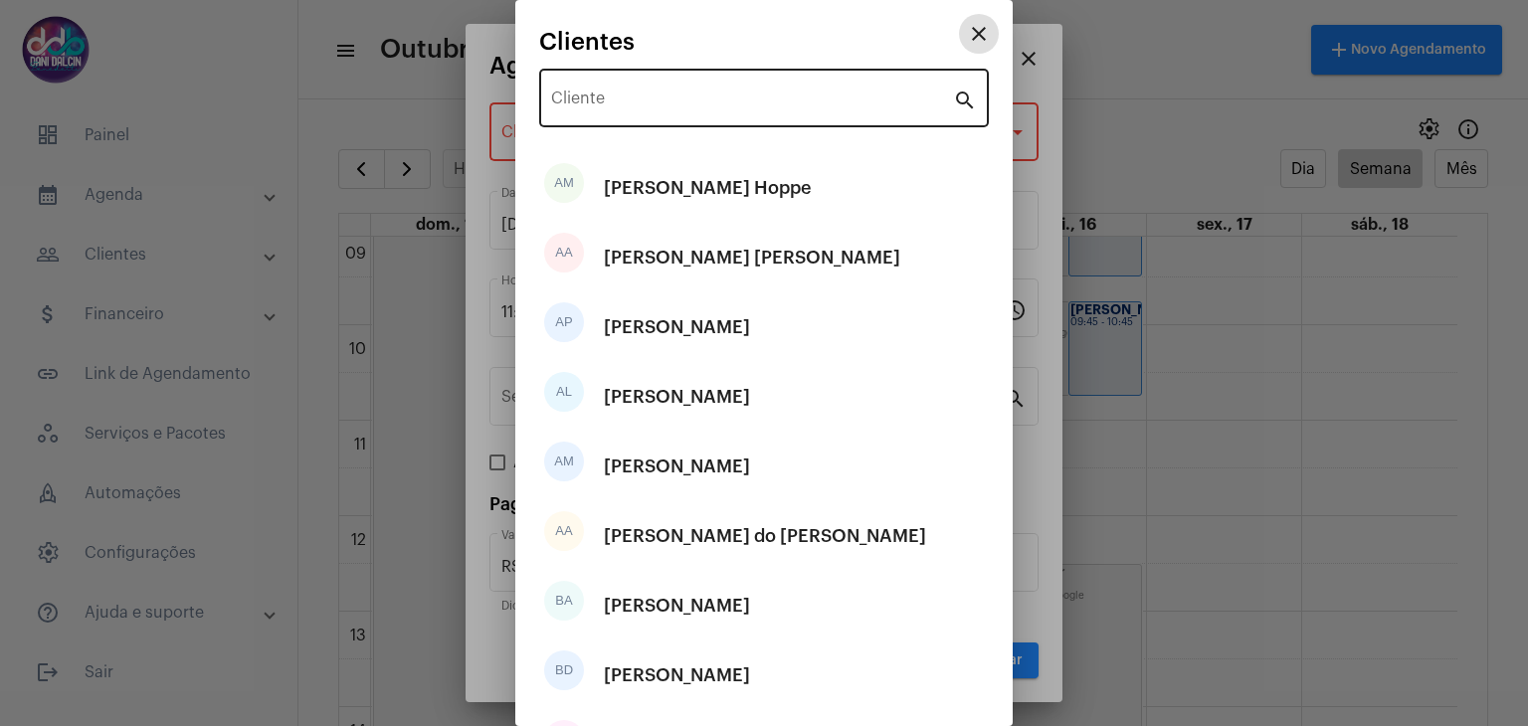
click at [637, 109] on input "Cliente" at bounding box center [752, 102] width 402 height 18
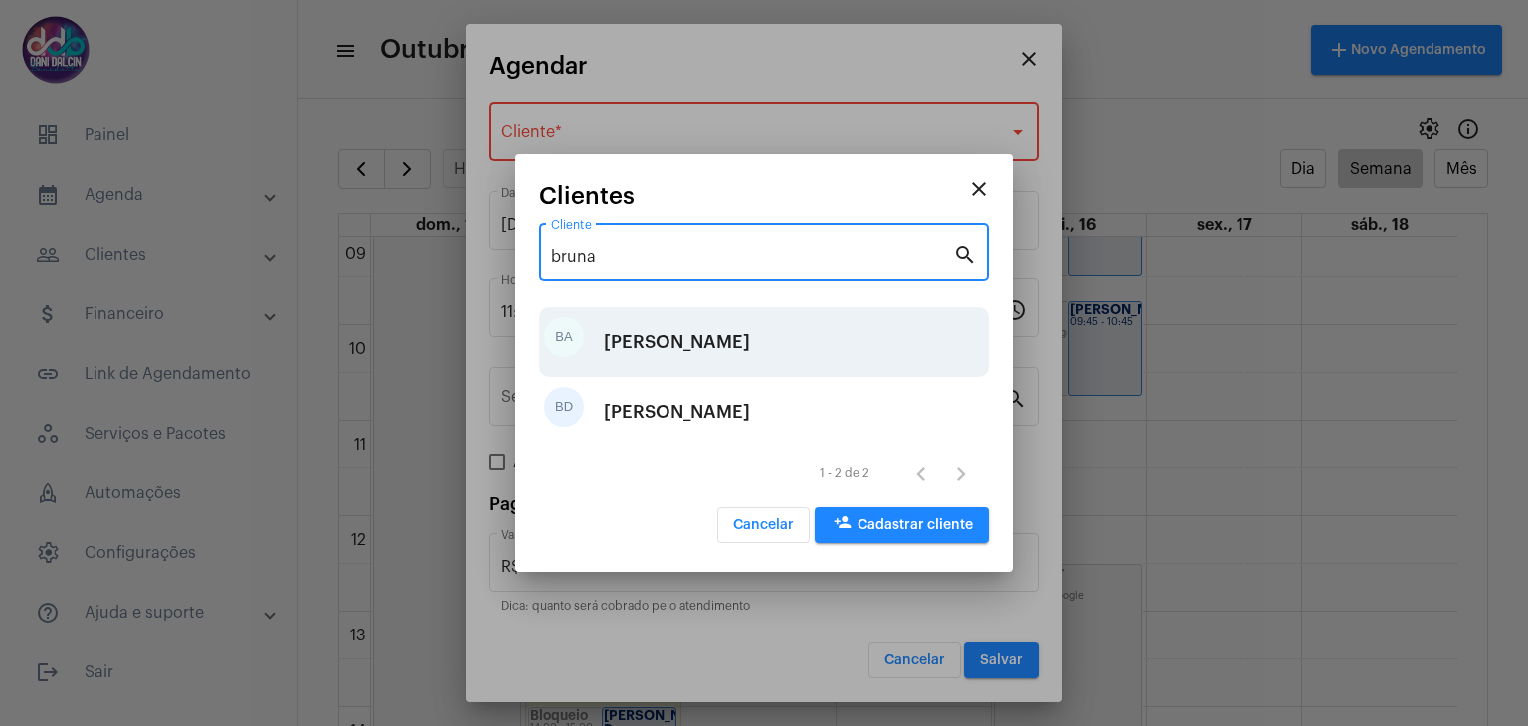
type input "bruna"
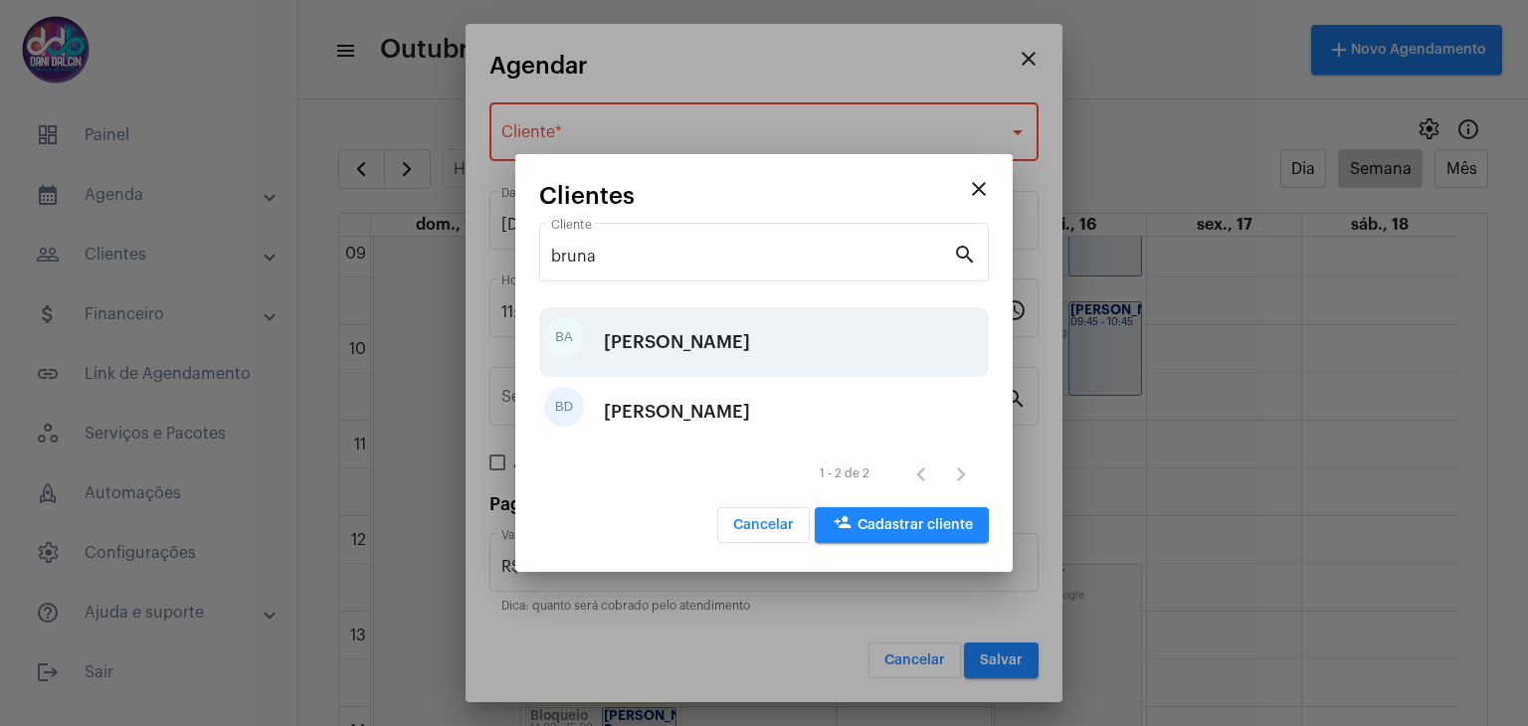
click at [717, 349] on div "[PERSON_NAME]" at bounding box center [677, 342] width 146 height 60
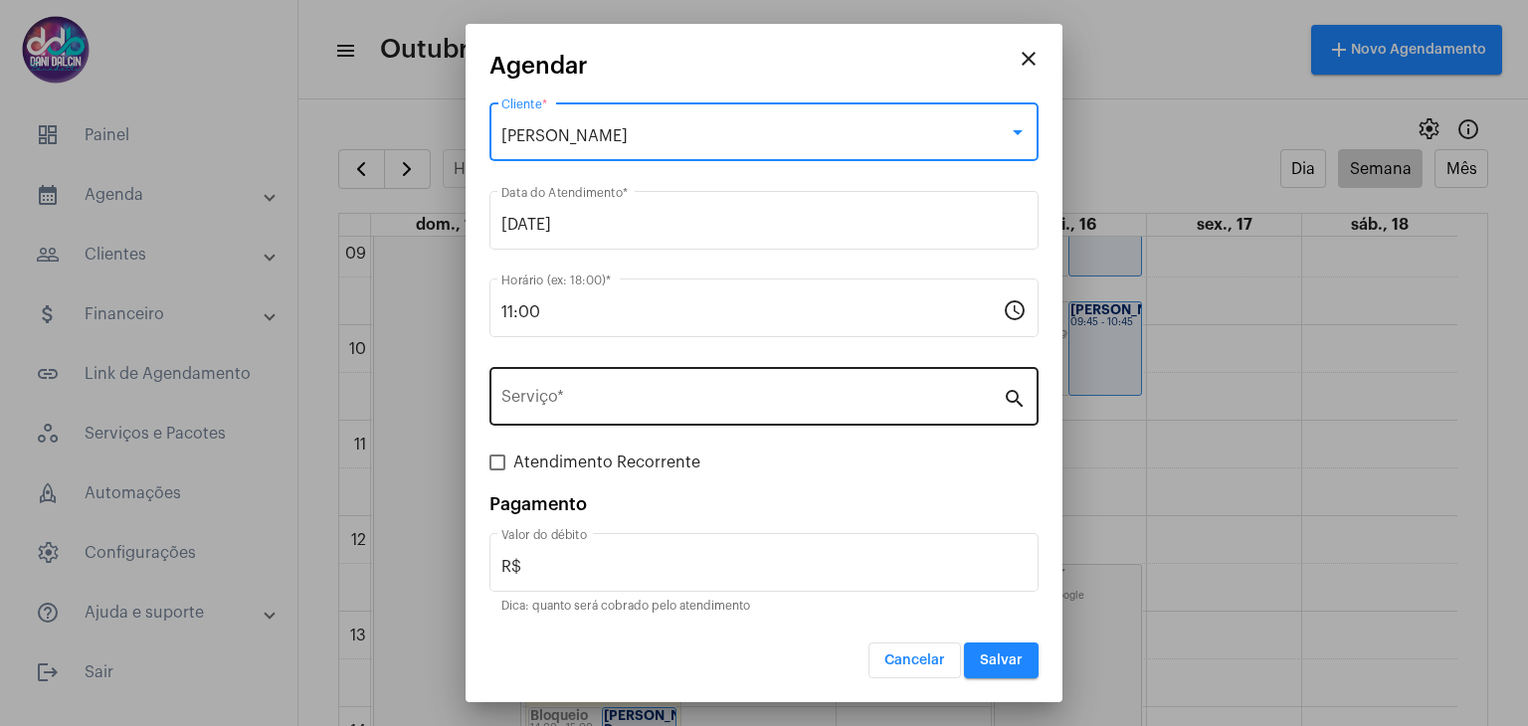
click at [613, 369] on div "Serviço *" at bounding box center [751, 394] width 501 height 63
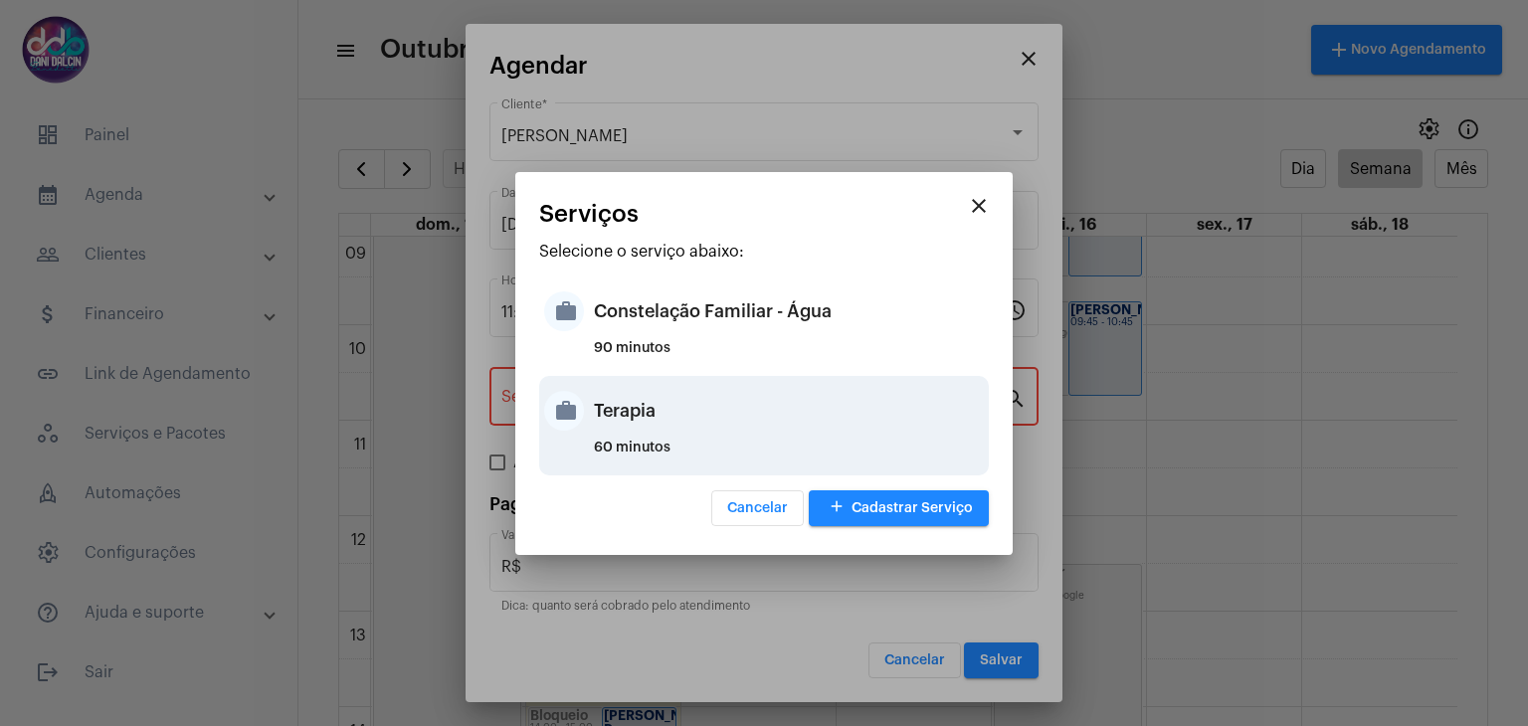
click at [605, 432] on div "Terapia" at bounding box center [789, 411] width 390 height 60
type input "Terapia"
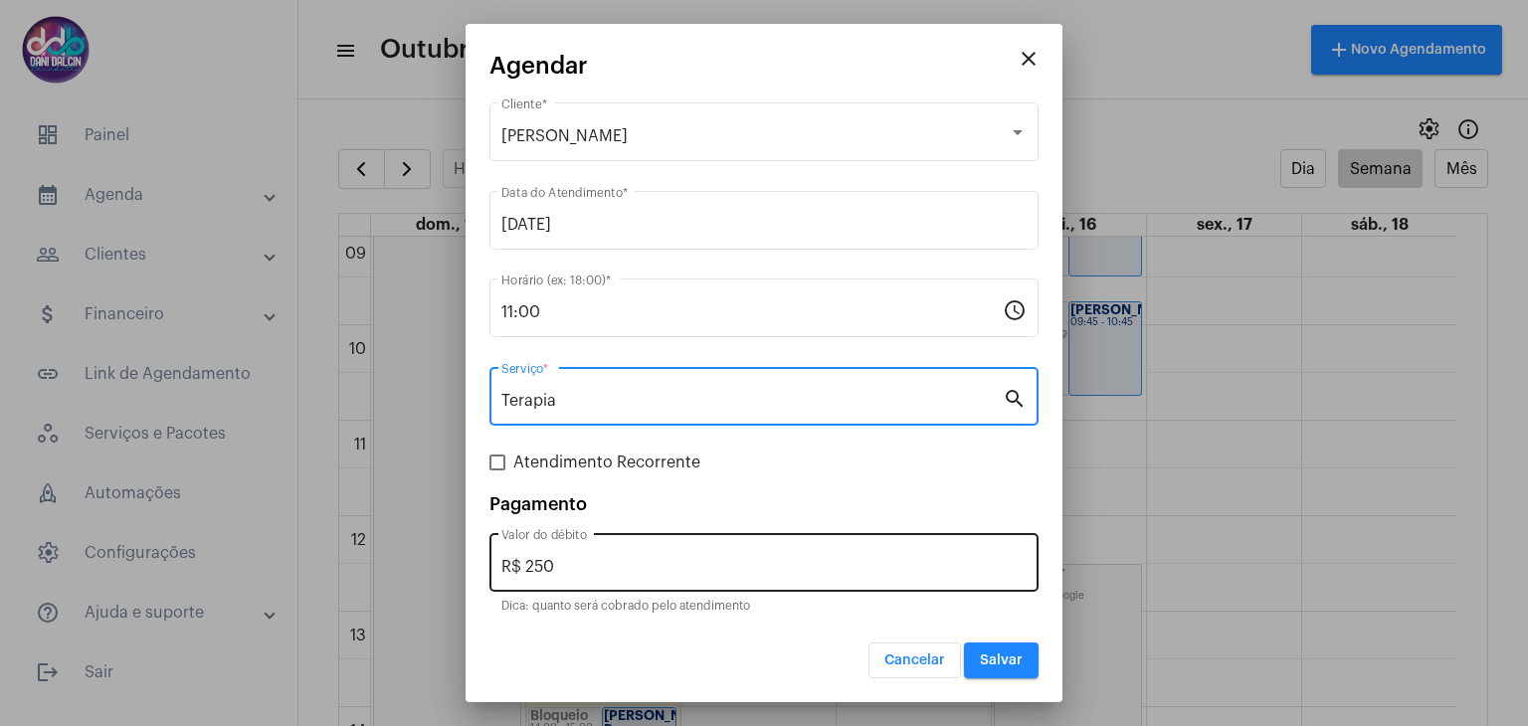
click at [597, 558] on input "R$ 250" at bounding box center [763, 567] width 525 height 18
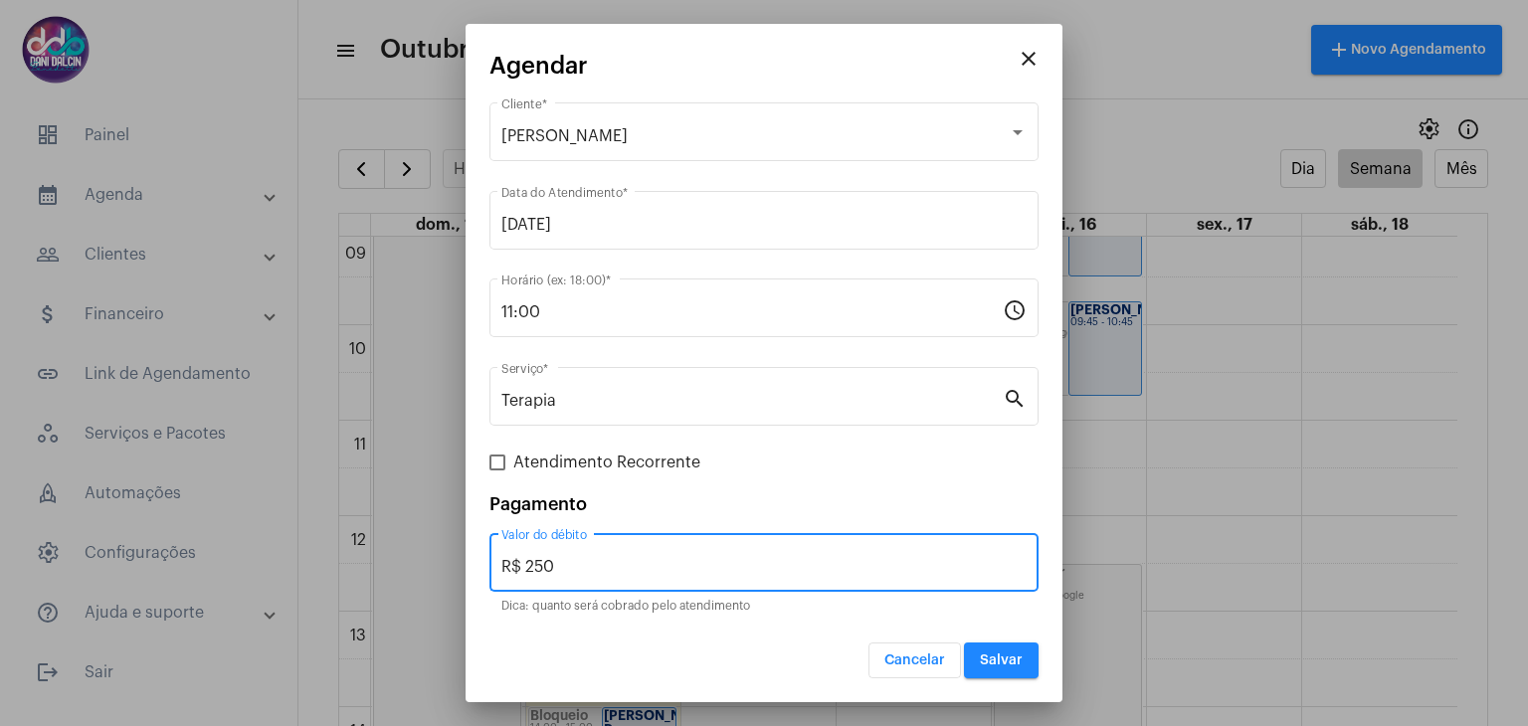
click at [597, 558] on input "R$ 250" at bounding box center [763, 567] width 525 height 18
type input "R$ 150"
click at [1001, 653] on span "Salvar" at bounding box center [1001, 660] width 43 height 14
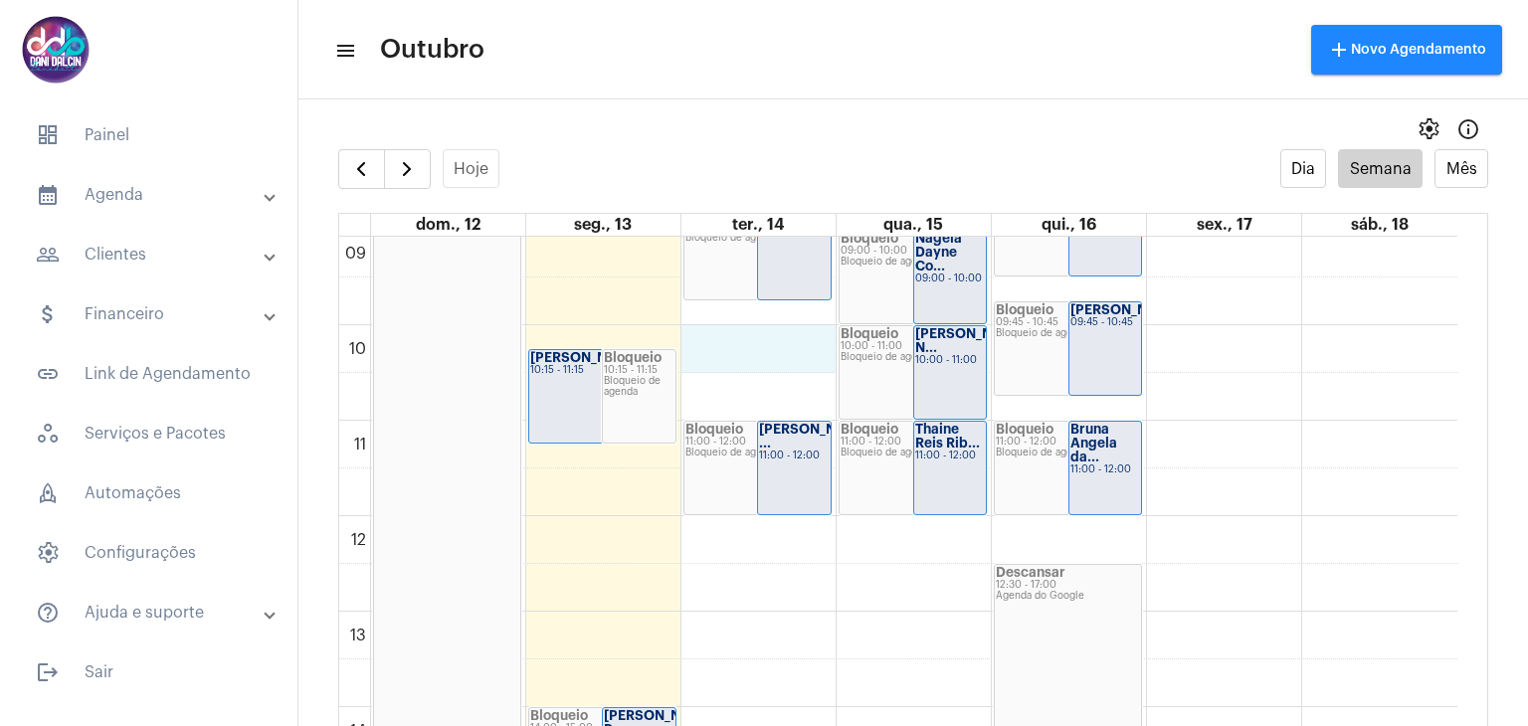
click at [774, 333] on div "00 01 02 03 04 05 06 07 08 09 10 11 12 13 14 15 16 17 18 19 20 21 22 23 Feriado…" at bounding box center [898, 515] width 1118 height 2291
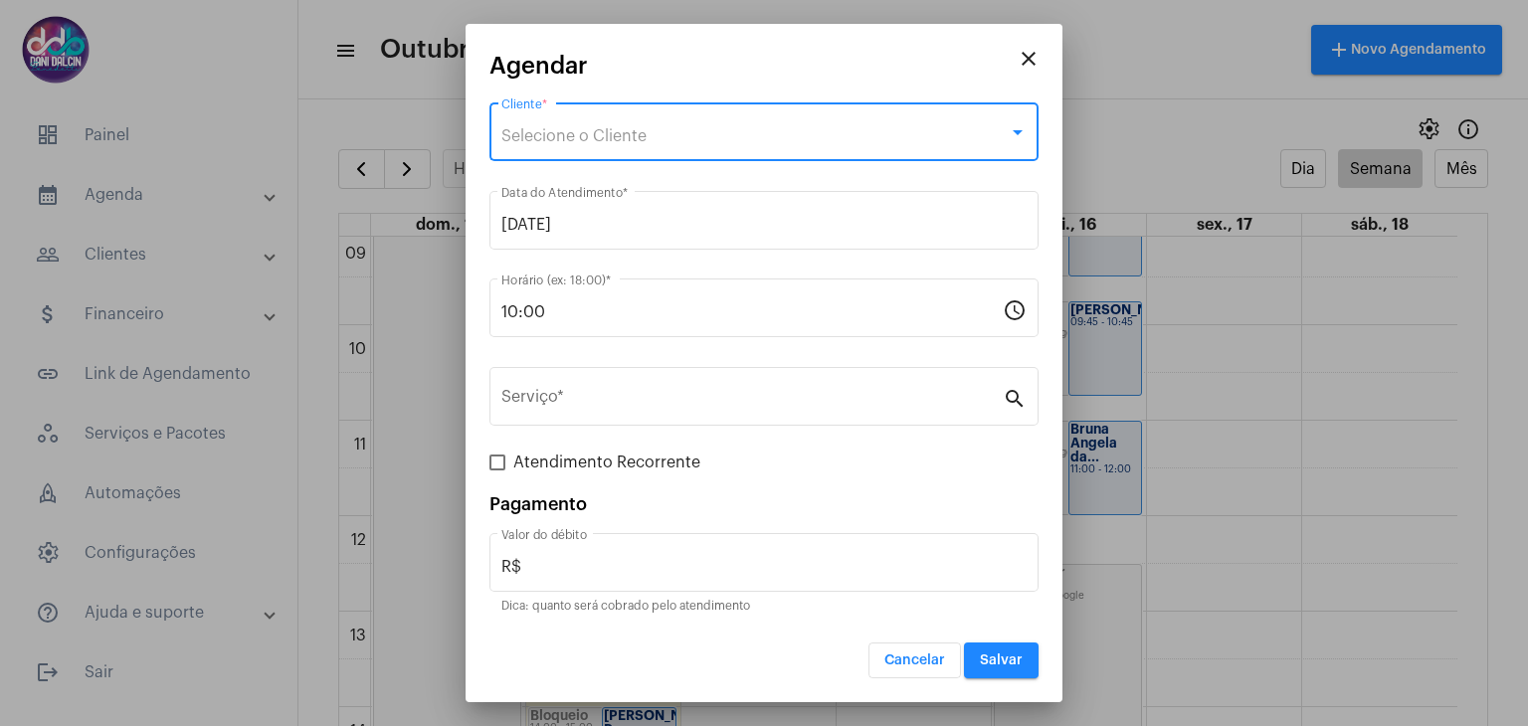
click at [592, 138] on span "Selecione o Cliente" at bounding box center [573, 136] width 145 height 16
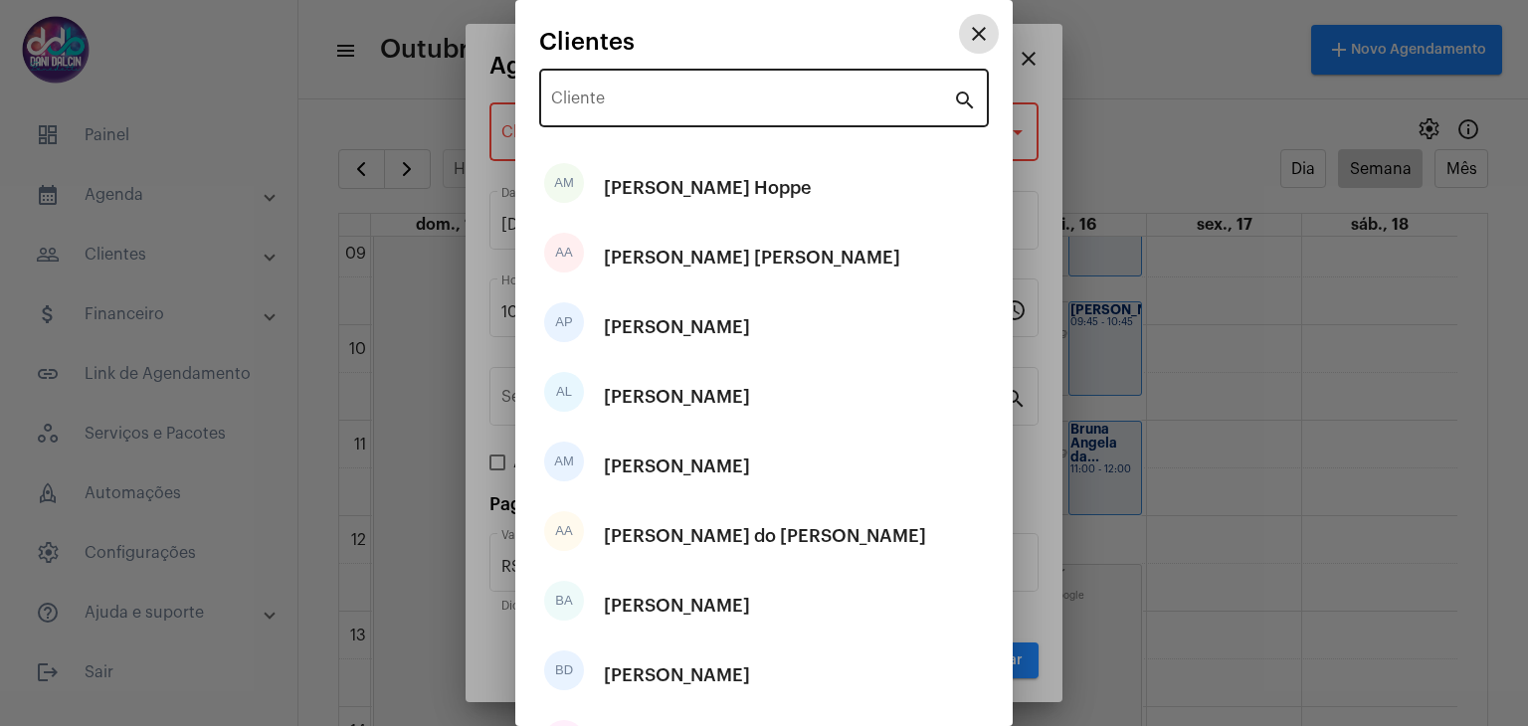
click at [606, 96] on input "Cliente" at bounding box center [752, 102] width 402 height 18
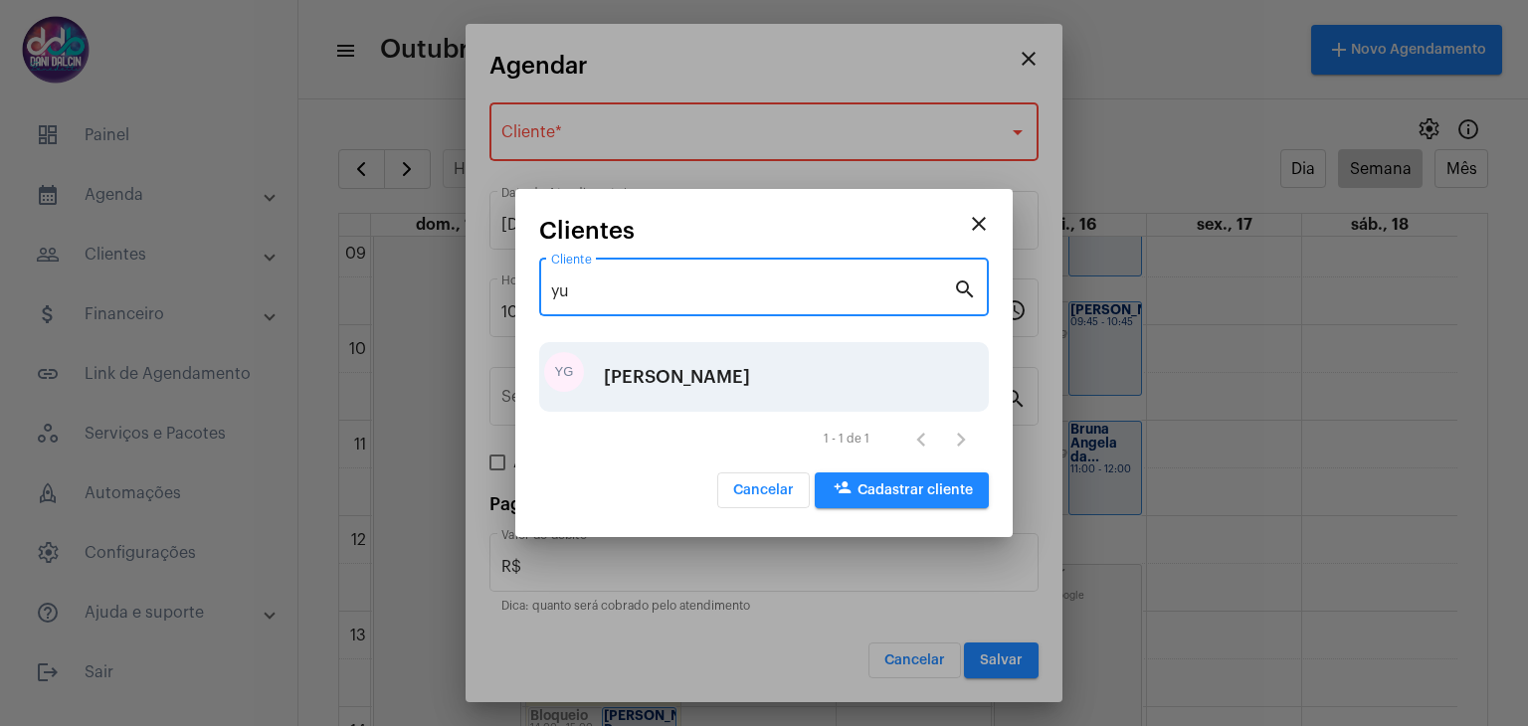
type input "yu"
click at [662, 361] on div "[PERSON_NAME]" at bounding box center [677, 377] width 146 height 60
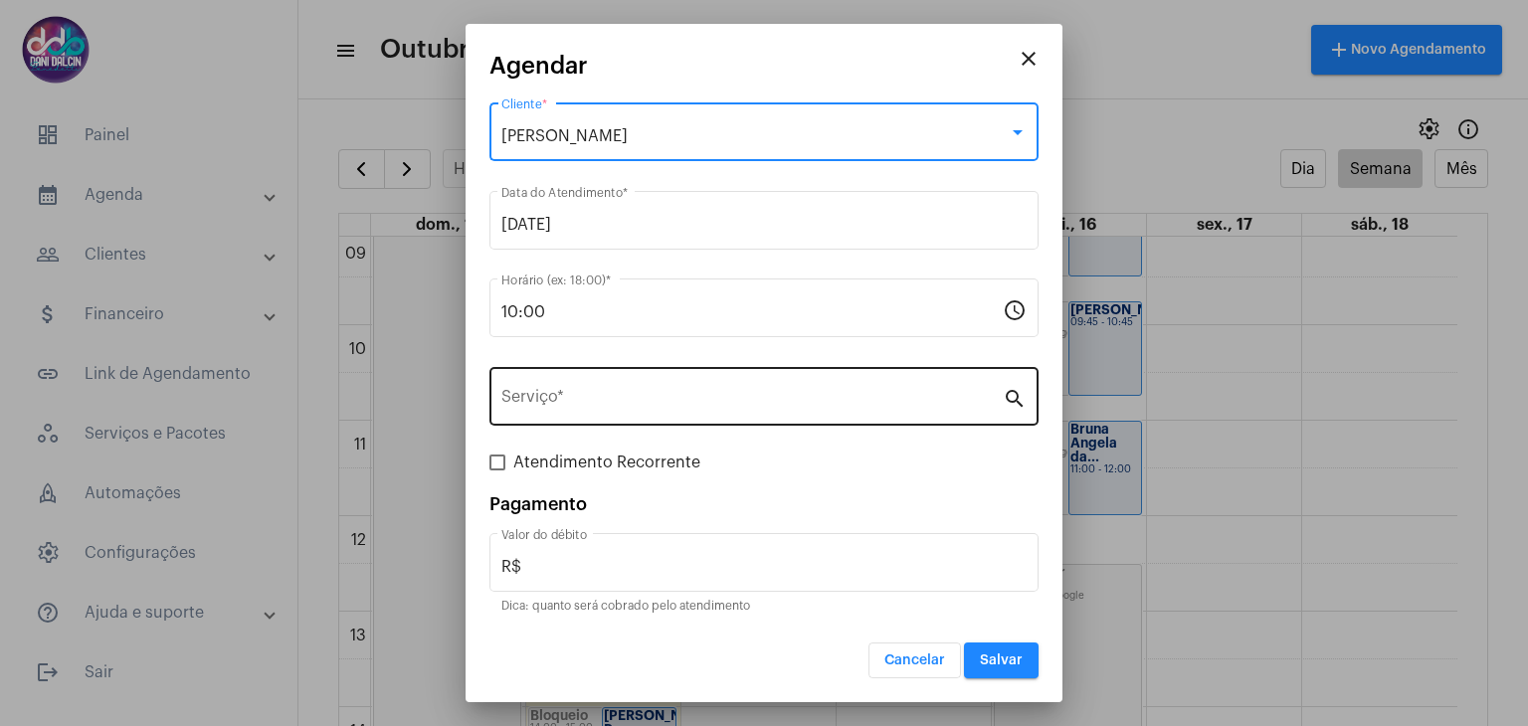
click at [624, 423] on div "Serviço *" at bounding box center [751, 394] width 501 height 63
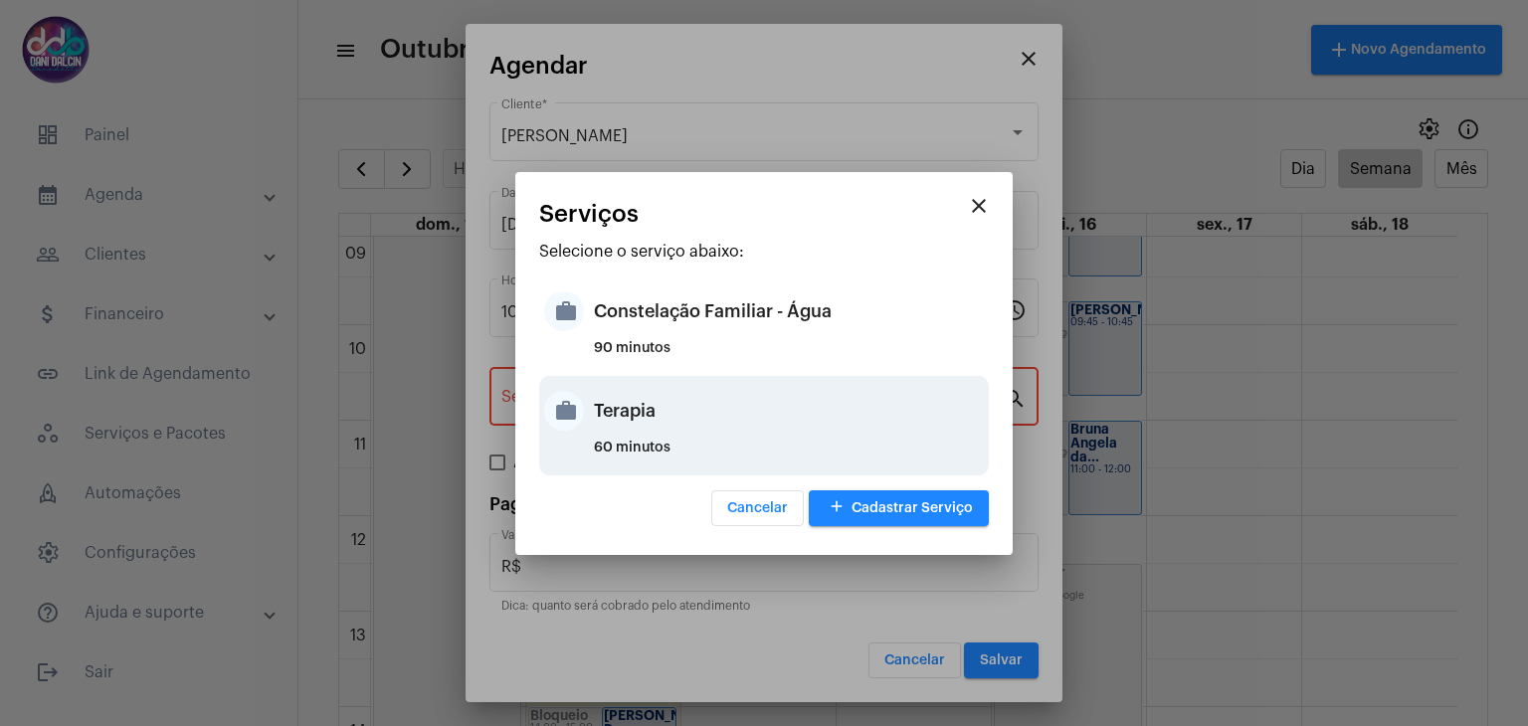
click at [632, 419] on div "Terapia" at bounding box center [789, 411] width 390 height 60
type input "Terapia"
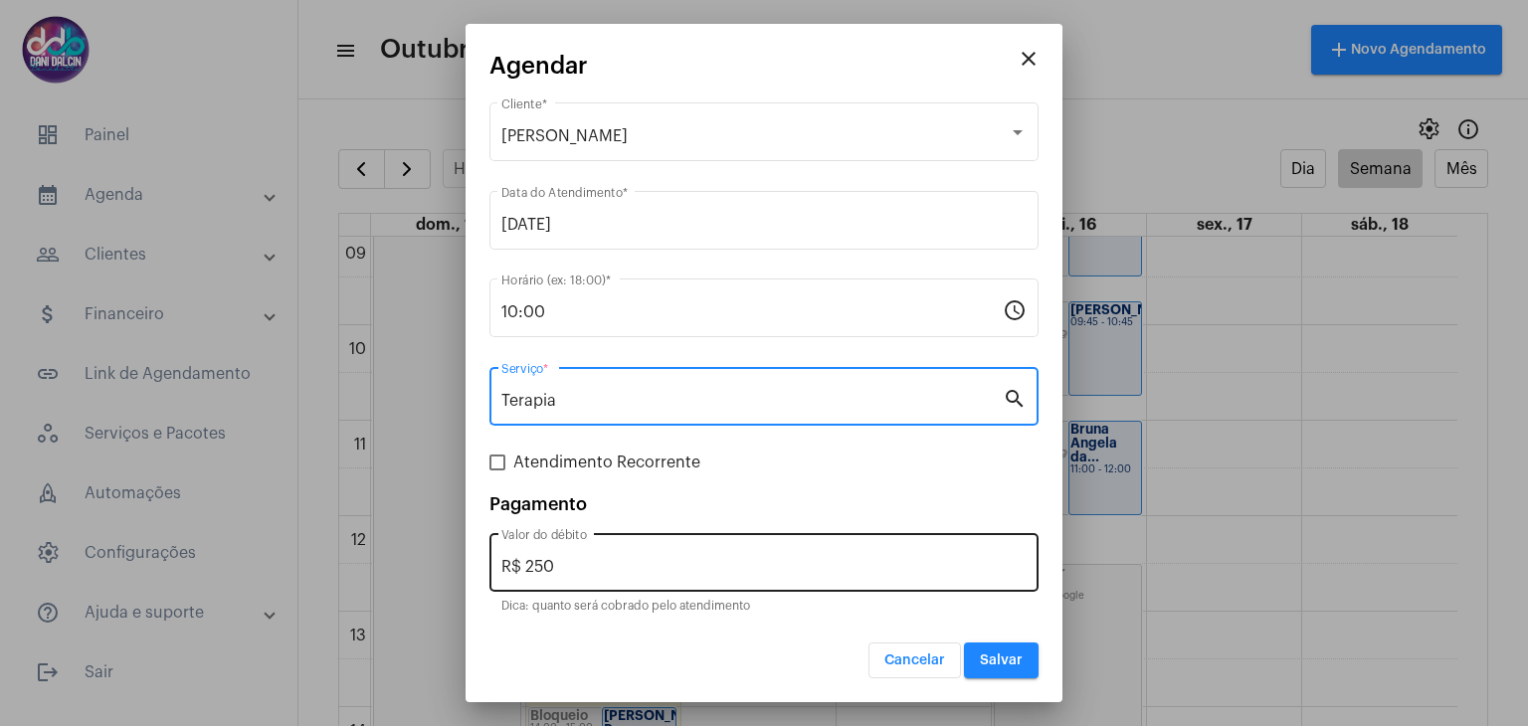
click at [657, 564] on input "R$ 250" at bounding box center [763, 567] width 525 height 18
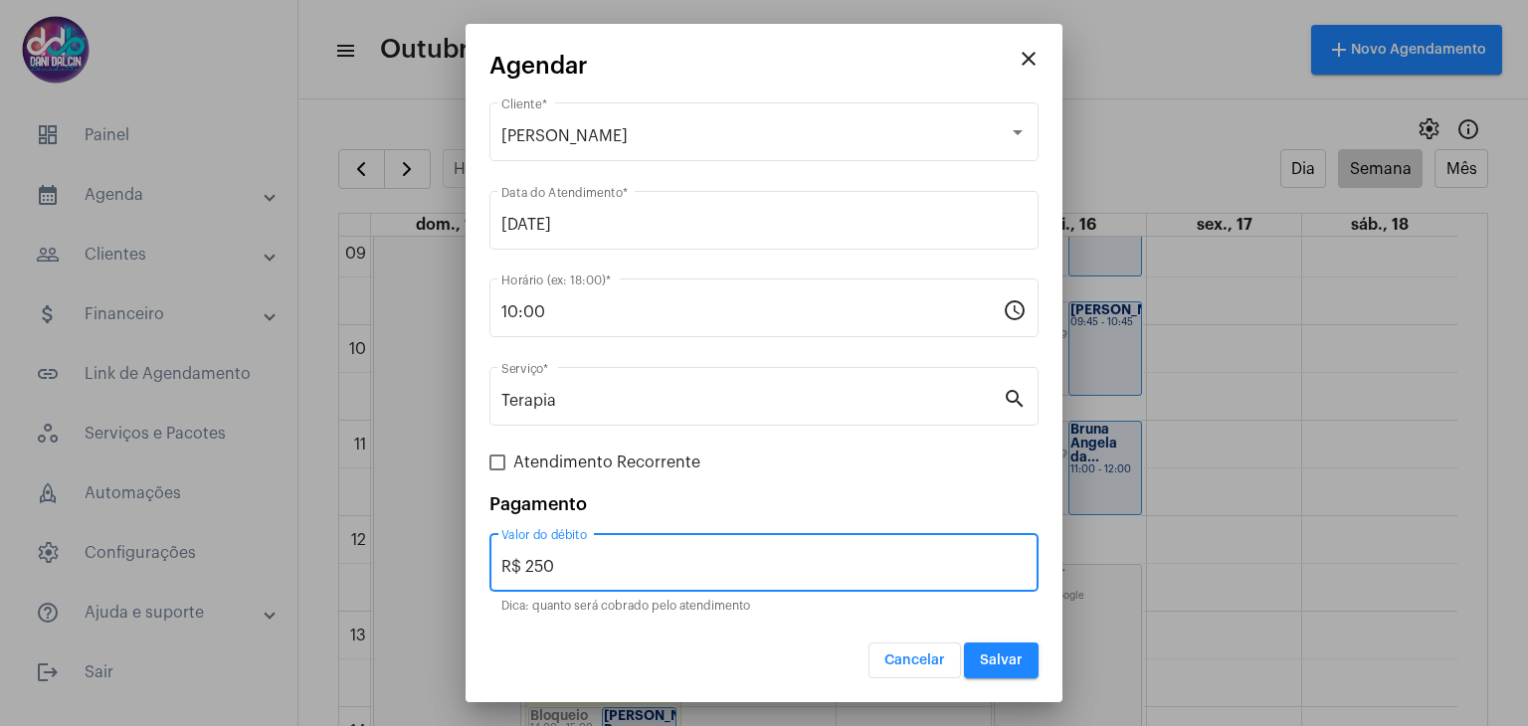
click at [657, 564] on input "R$ 250" at bounding box center [763, 567] width 525 height 18
type input "R$ 150"
click at [1012, 657] on span "Salvar" at bounding box center [1001, 660] width 43 height 14
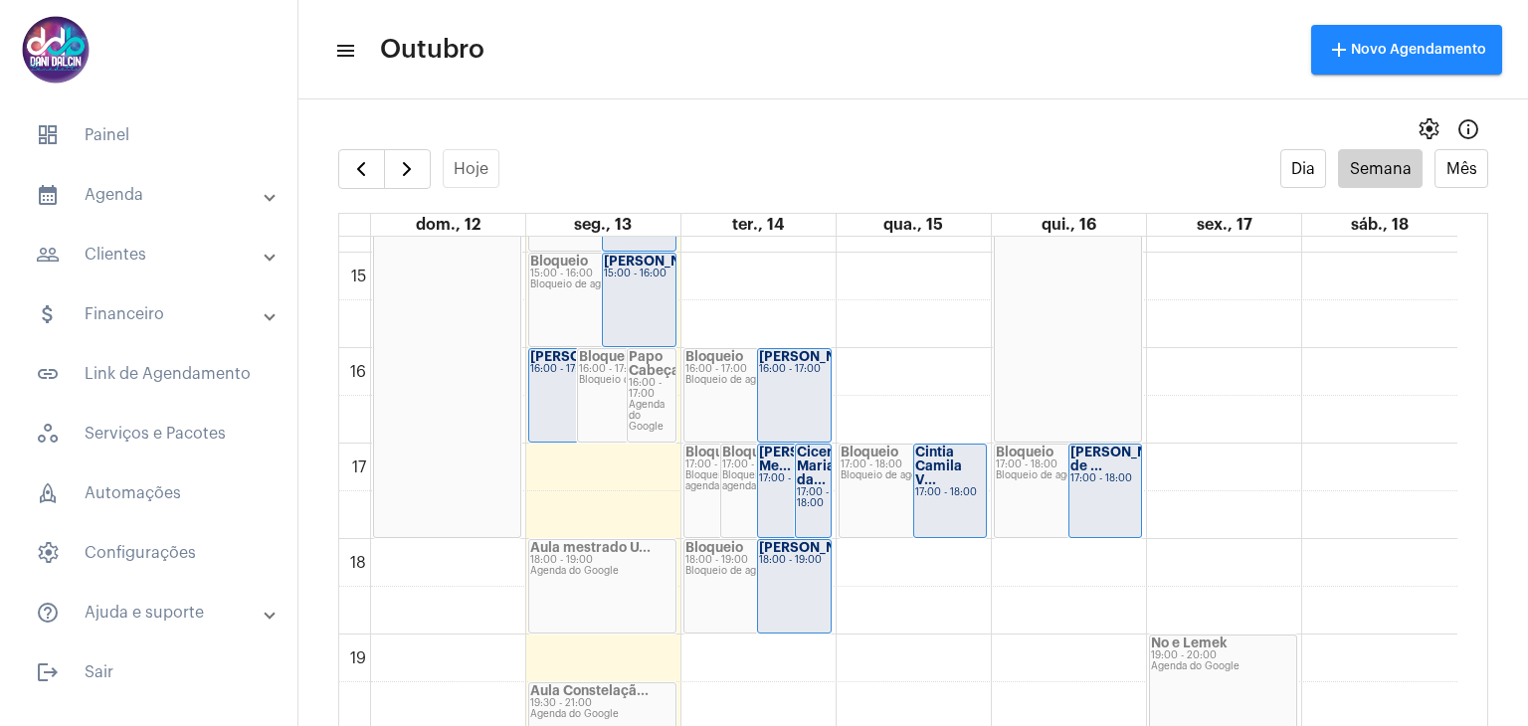
scroll to position [1463, 0]
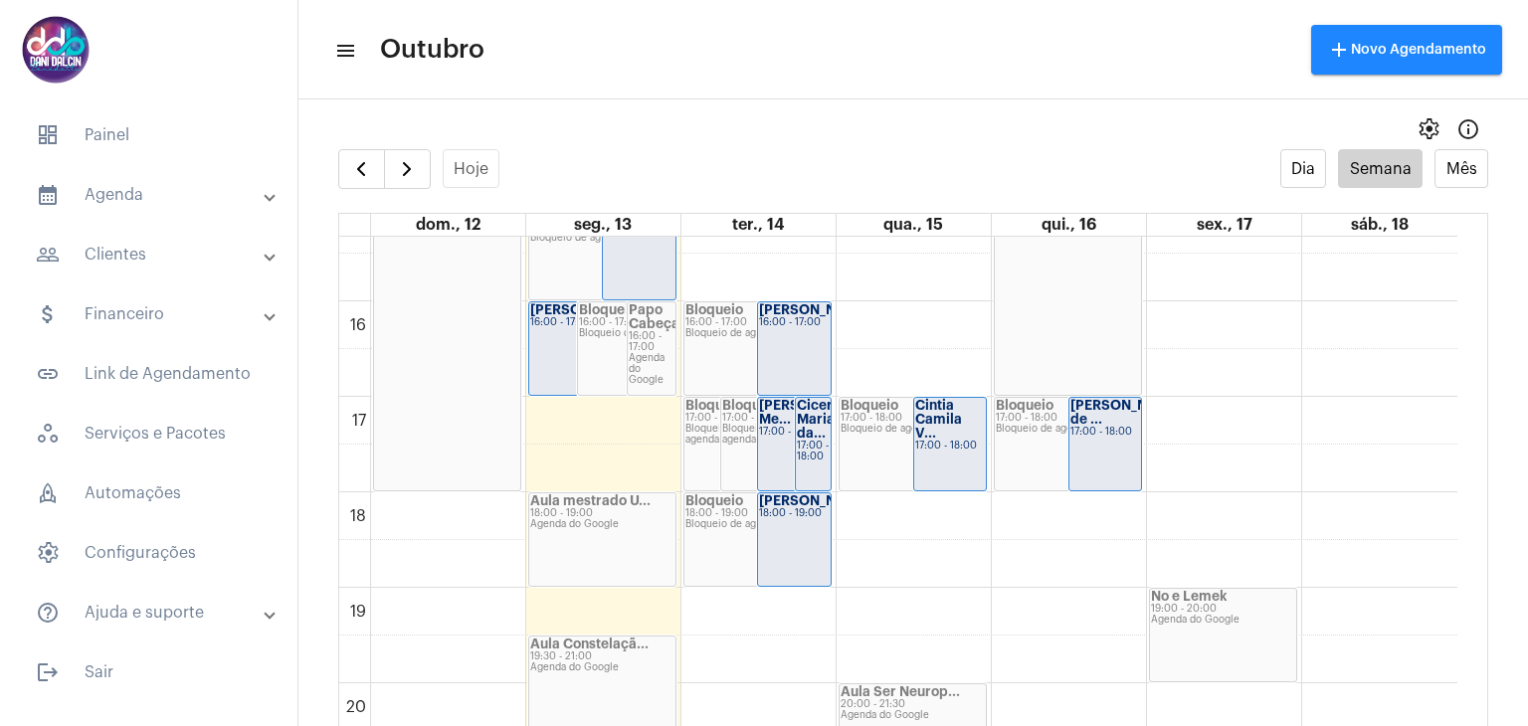
click at [157, 256] on mat-panel-title "people_outline Clientes" at bounding box center [151, 255] width 230 height 24
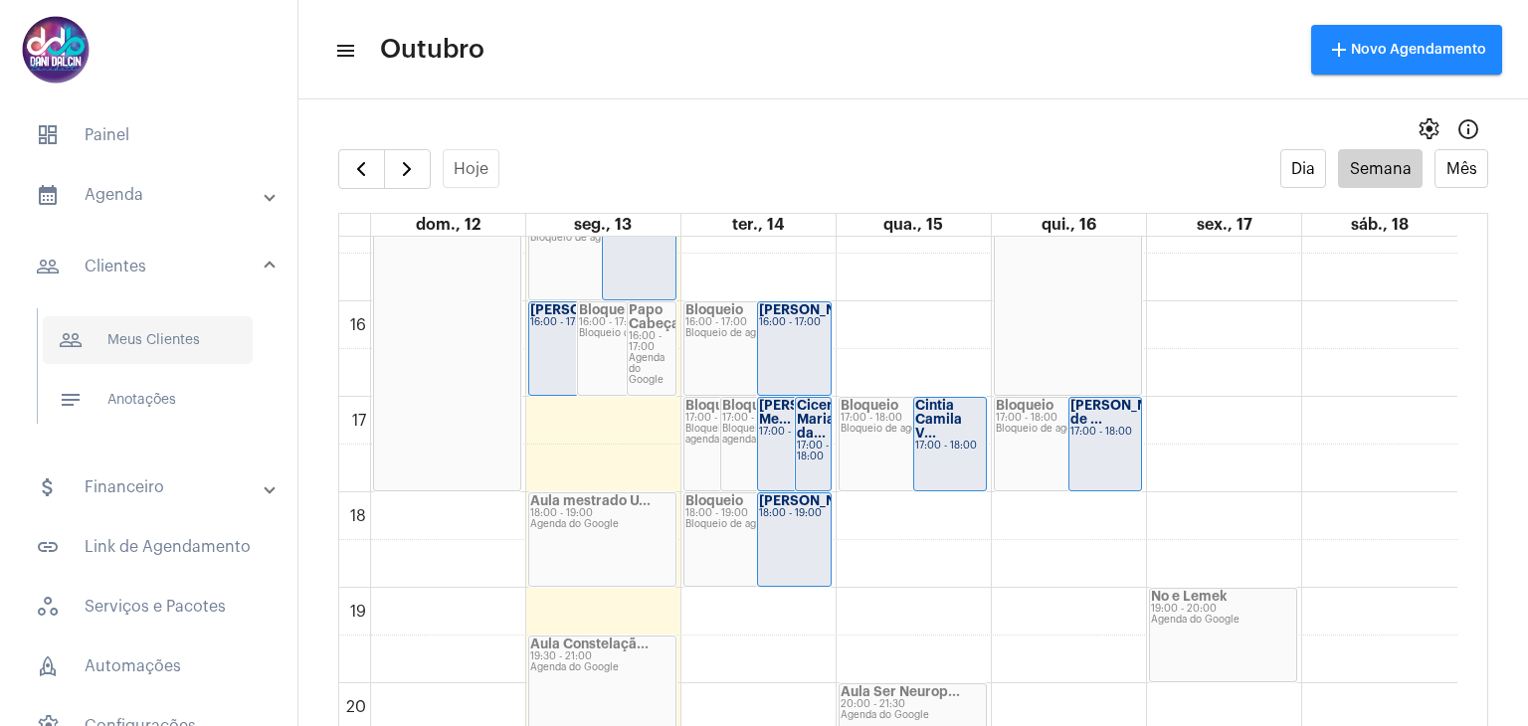
click at [154, 348] on span "people_outline Meus Clientes" at bounding box center [148, 340] width 210 height 48
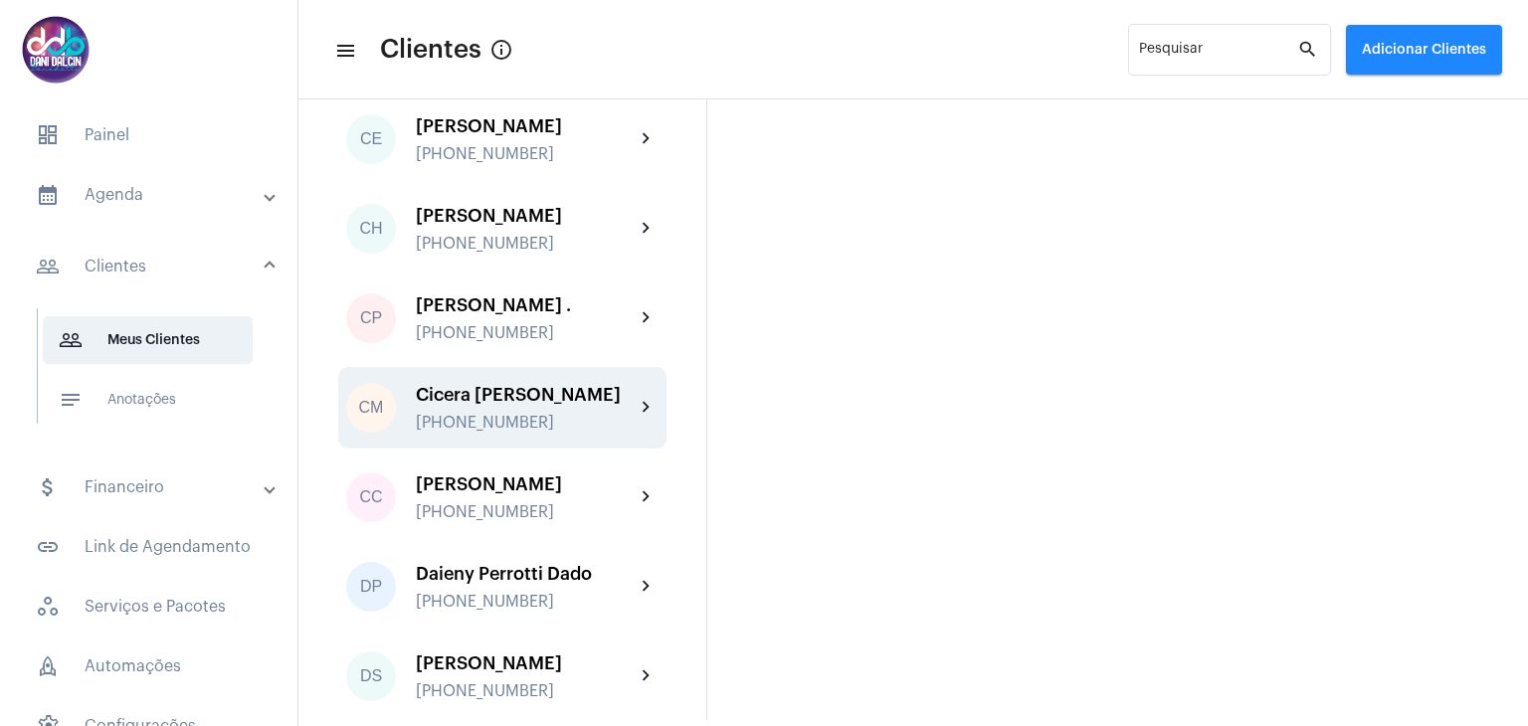
scroll to position [1293, 0]
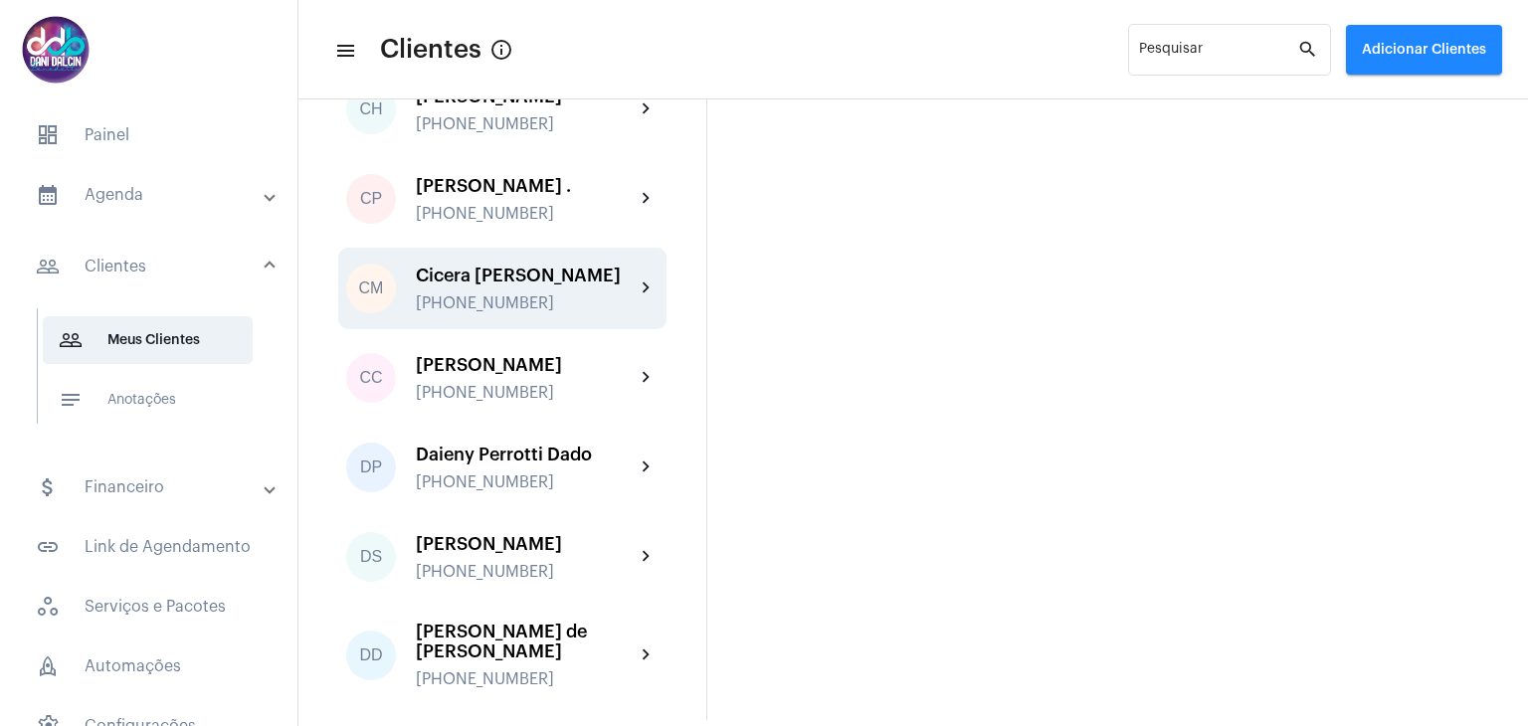
click at [487, 312] on div "[PHONE_NUMBER]" at bounding box center [525, 303] width 219 height 18
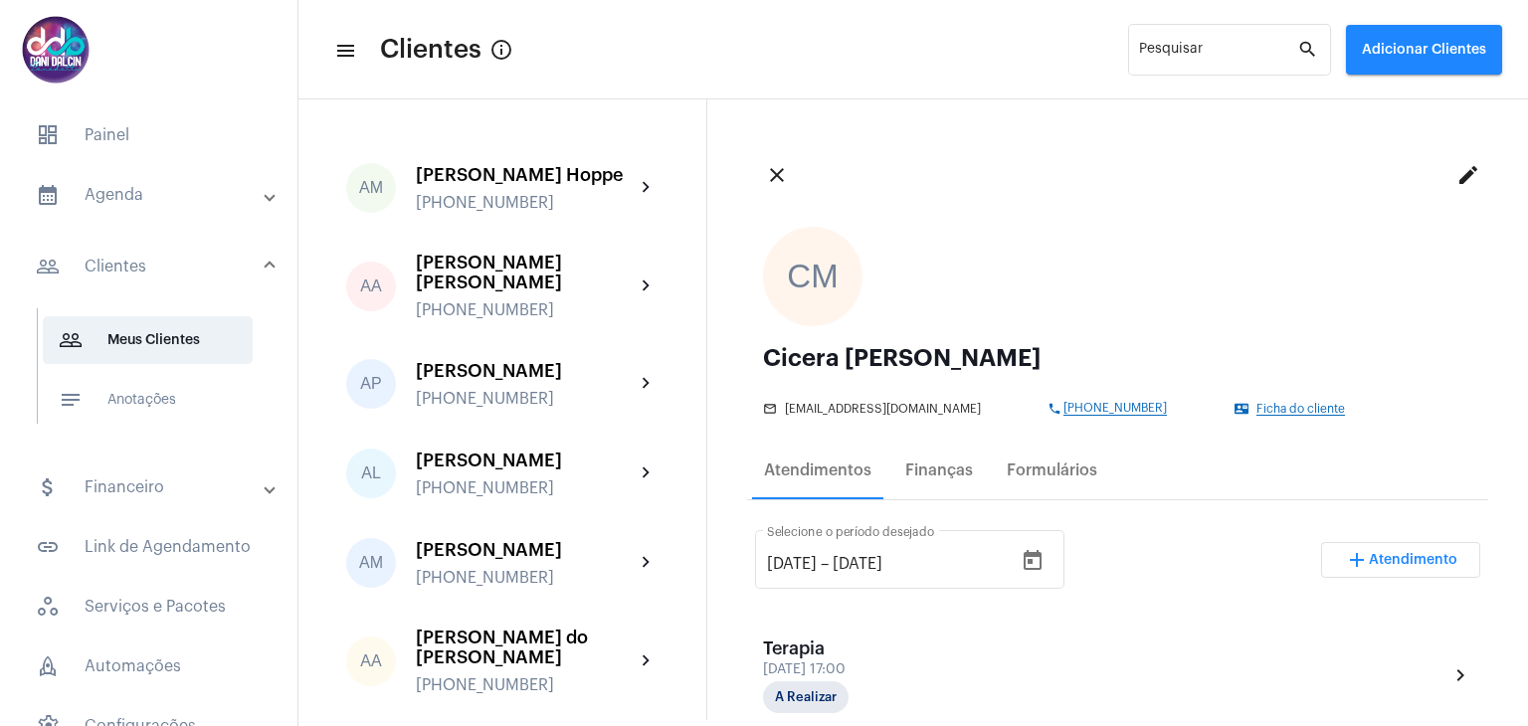
drag, startPoint x: 943, startPoint y: 411, endPoint x: 784, endPoint y: 413, distance: 159.1
click at [784, 413] on div "mail_outline [EMAIL_ADDRESS][DOMAIN_NAME]" at bounding box center [900, 409] width 274 height 14
copy span "[EMAIL_ADDRESS][DOMAIN_NAME]"
click at [136, 198] on mat-panel-title "calendar_month_outlined Agenda" at bounding box center [151, 195] width 230 height 24
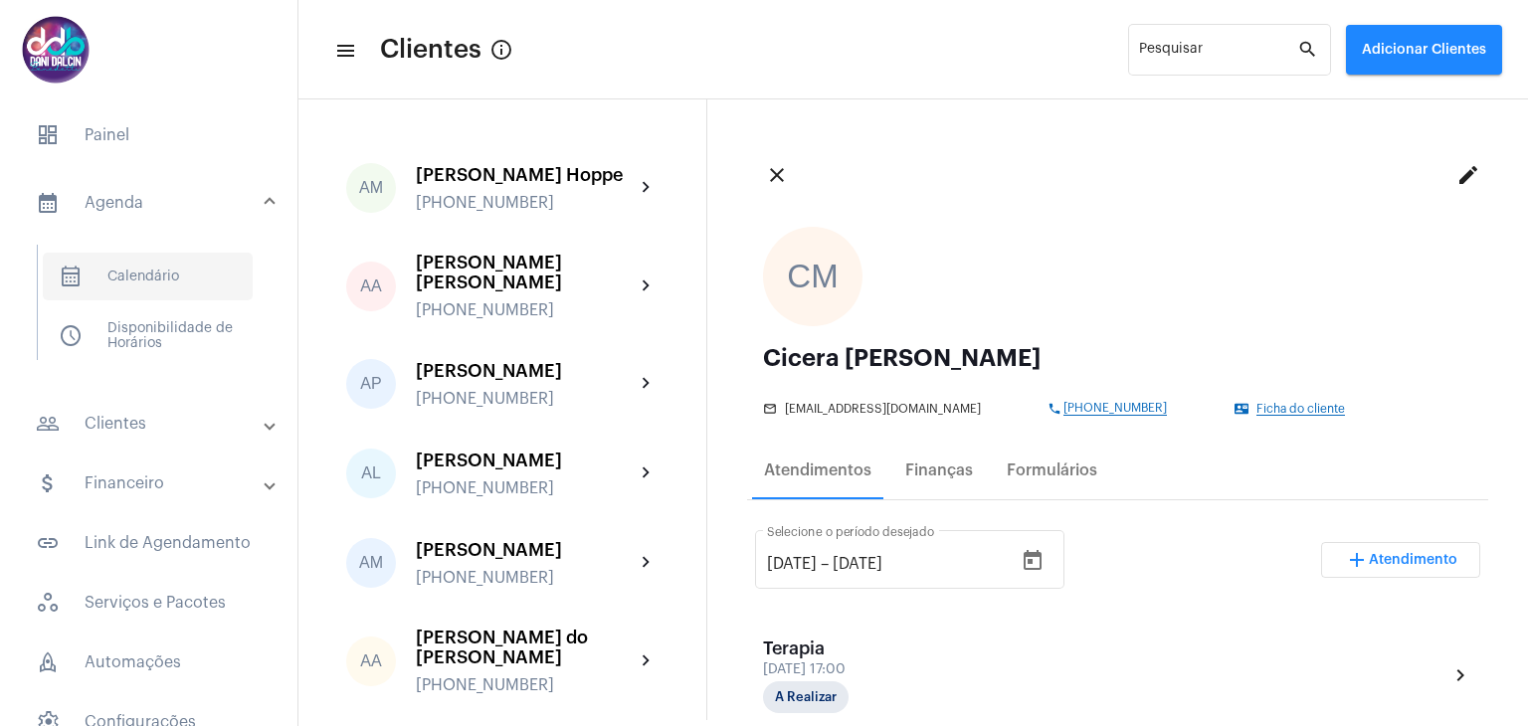
click at [154, 256] on span "calendar_month_outlined Calendário" at bounding box center [148, 277] width 210 height 48
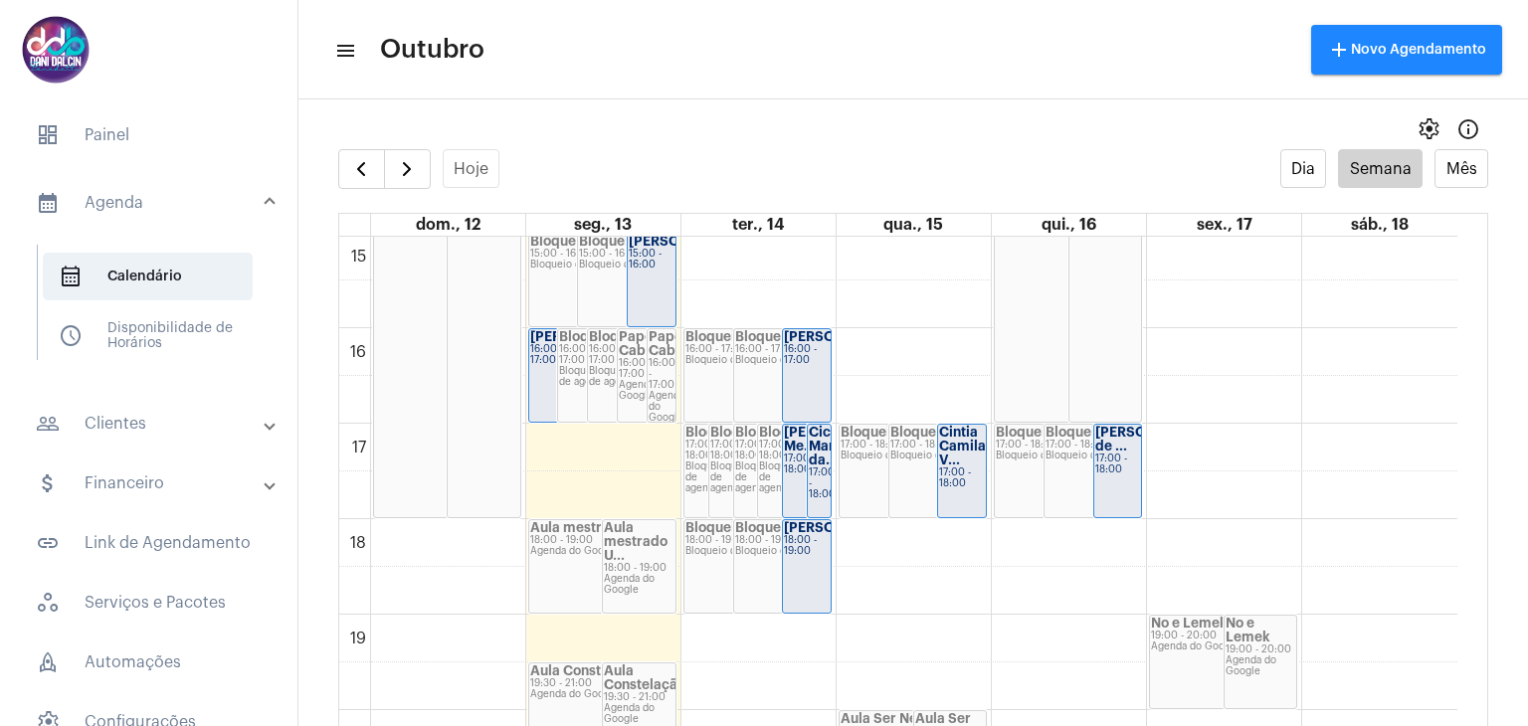
scroll to position [1470, 0]
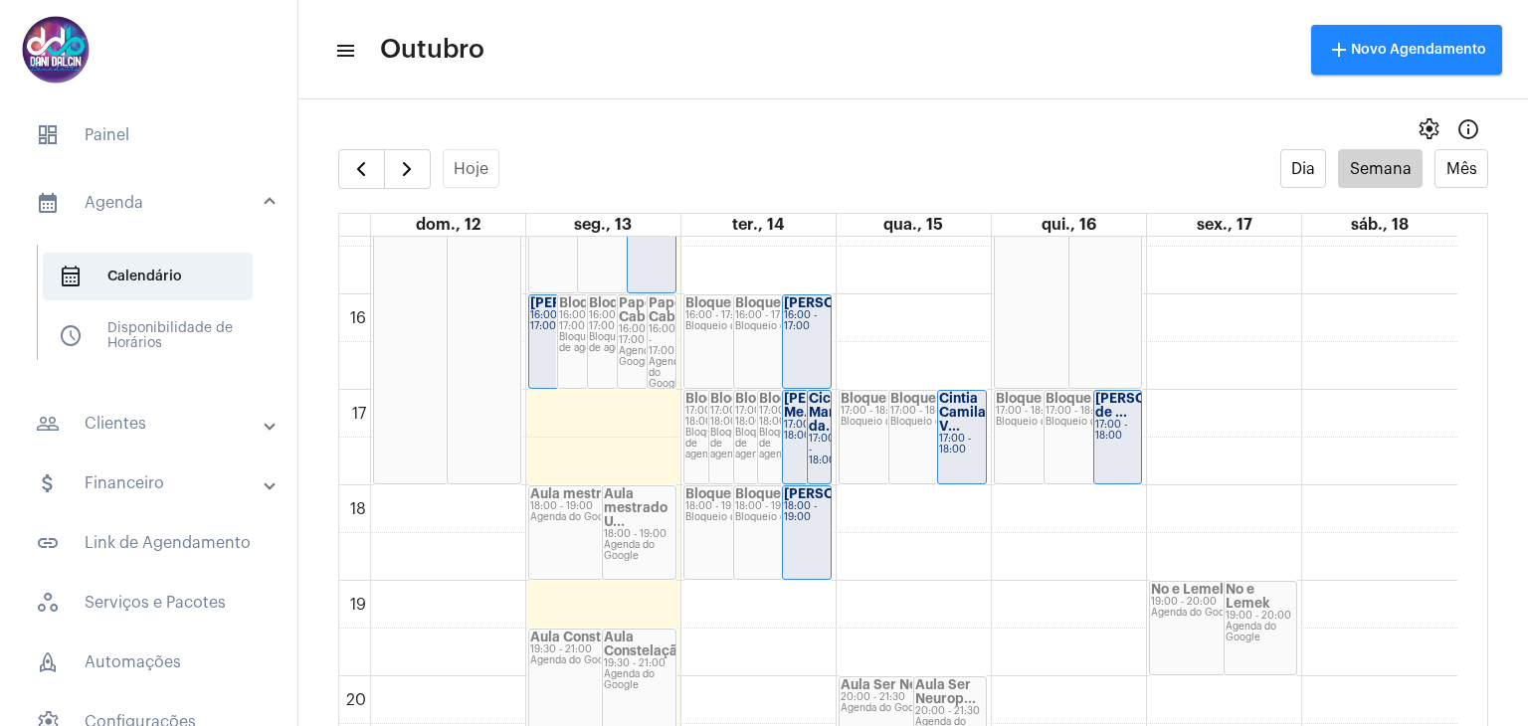
click at [967, 423] on div "Cintia Camila V..." at bounding box center [962, 413] width 46 height 42
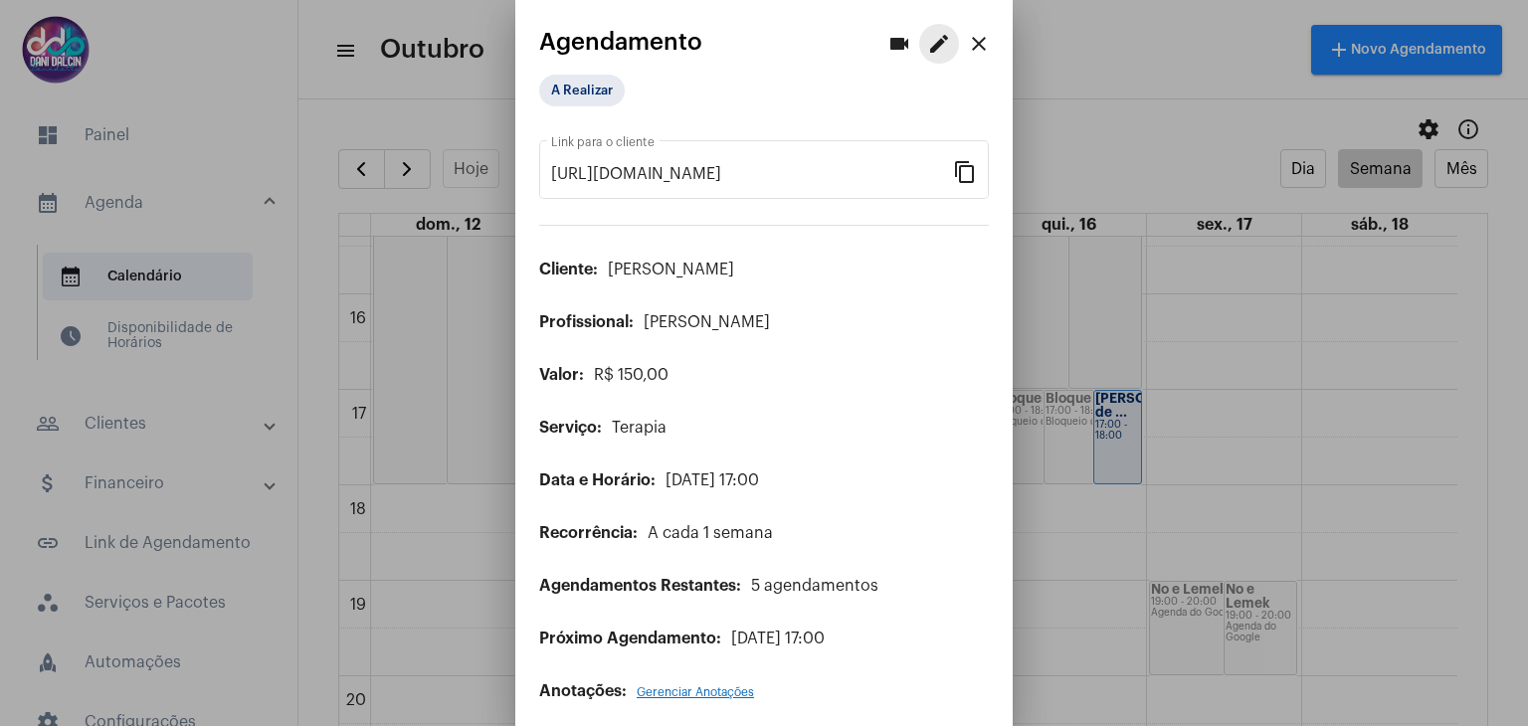
click at [928, 48] on mat-icon "edit" at bounding box center [939, 44] width 24 height 24
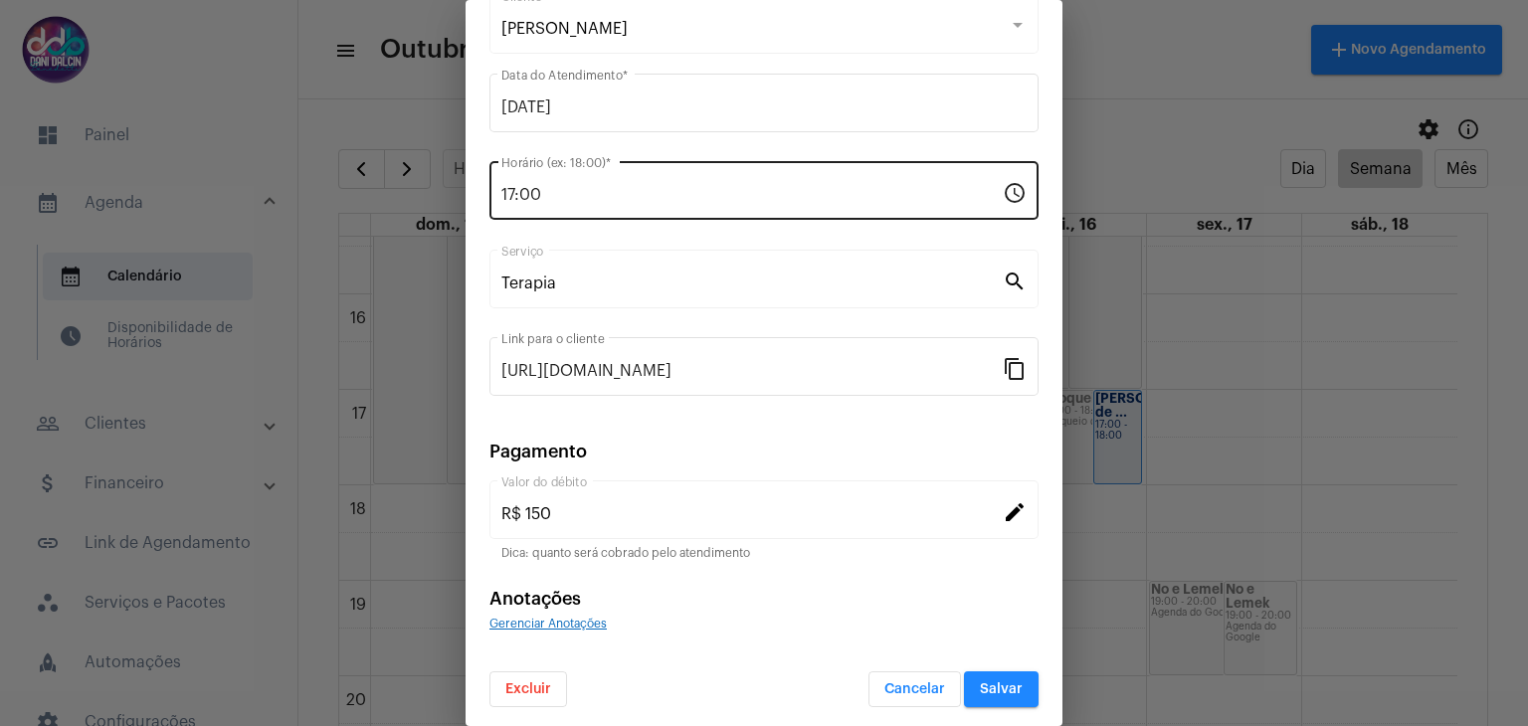
scroll to position [127, 0]
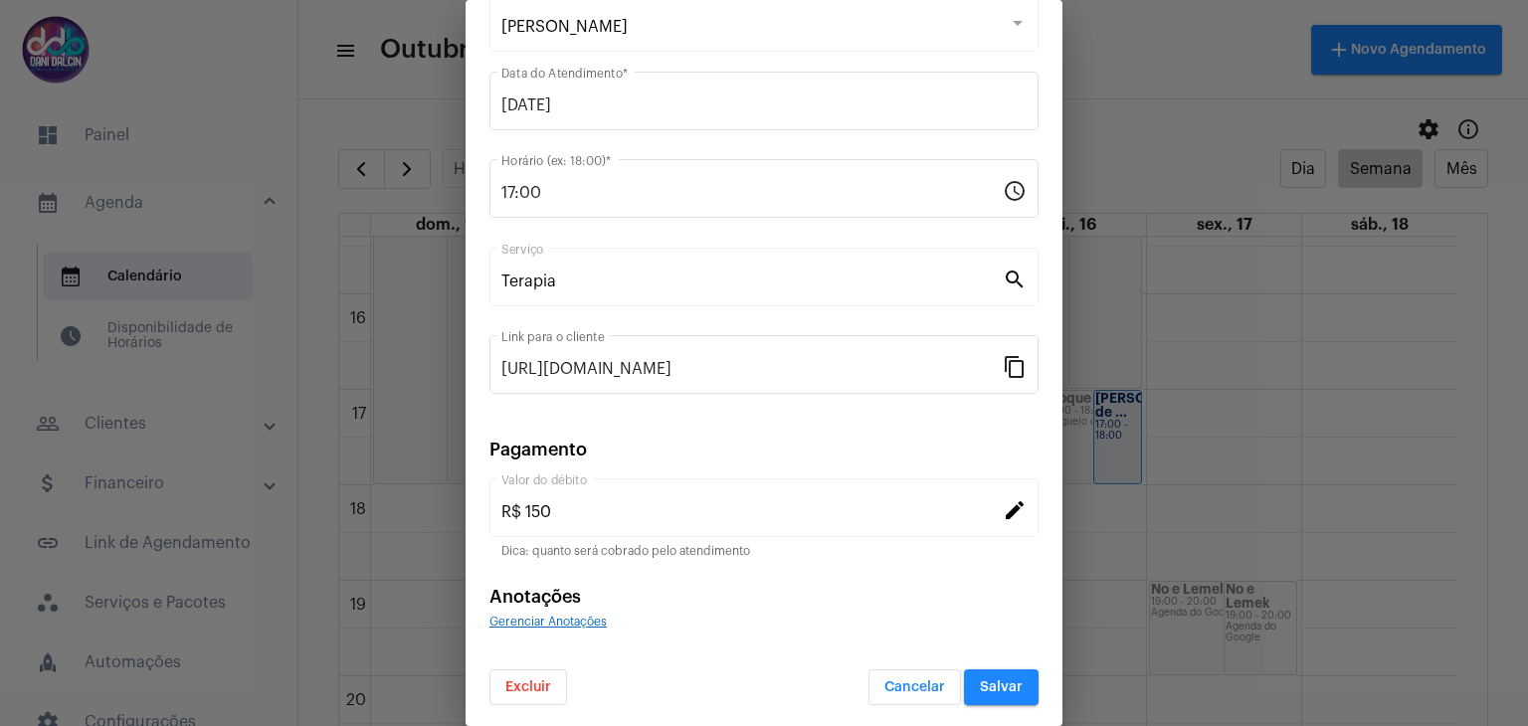
click at [551, 691] on button "Excluir" at bounding box center [528, 687] width 78 height 36
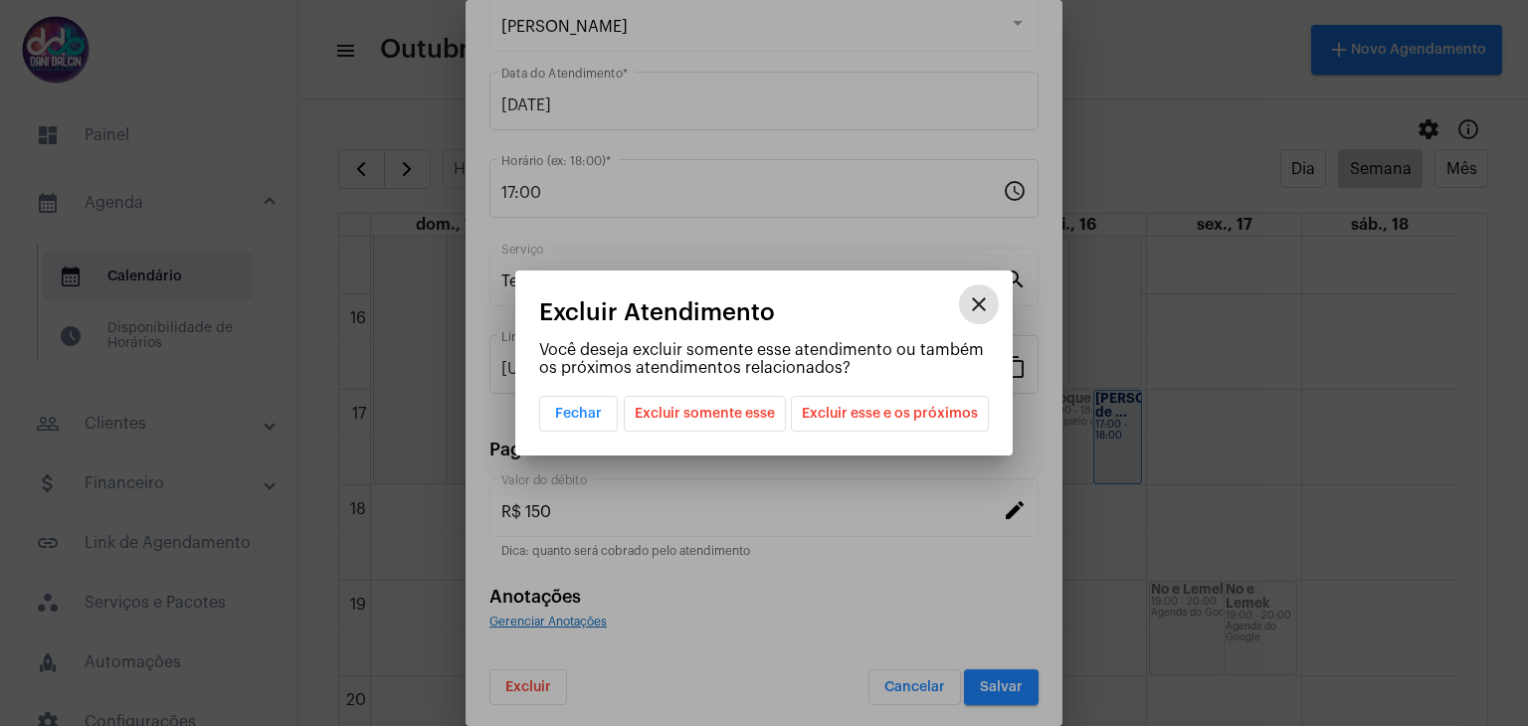
click at [836, 410] on span "Excluir esse e os próximos" at bounding box center [890, 414] width 176 height 34
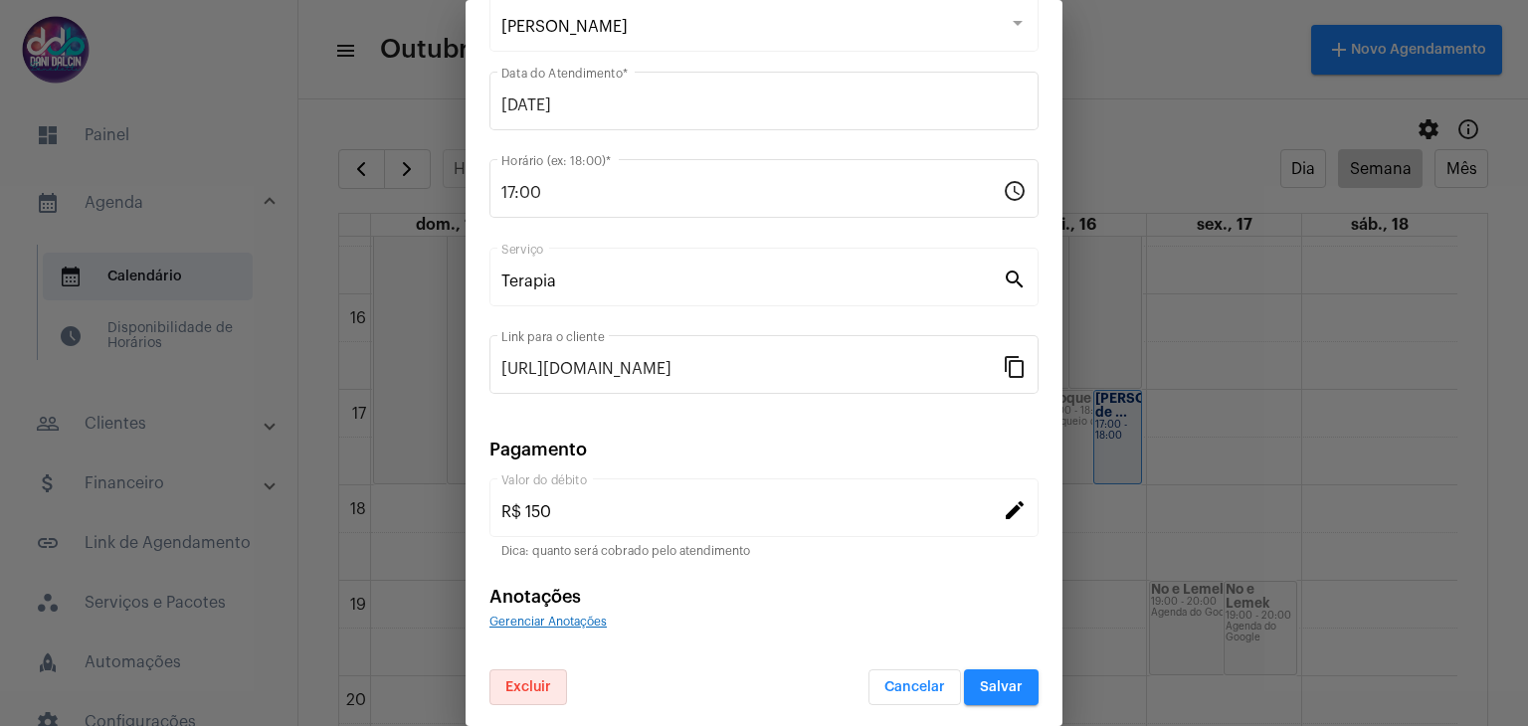
click at [980, 688] on span "Salvar" at bounding box center [1001, 687] width 43 height 14
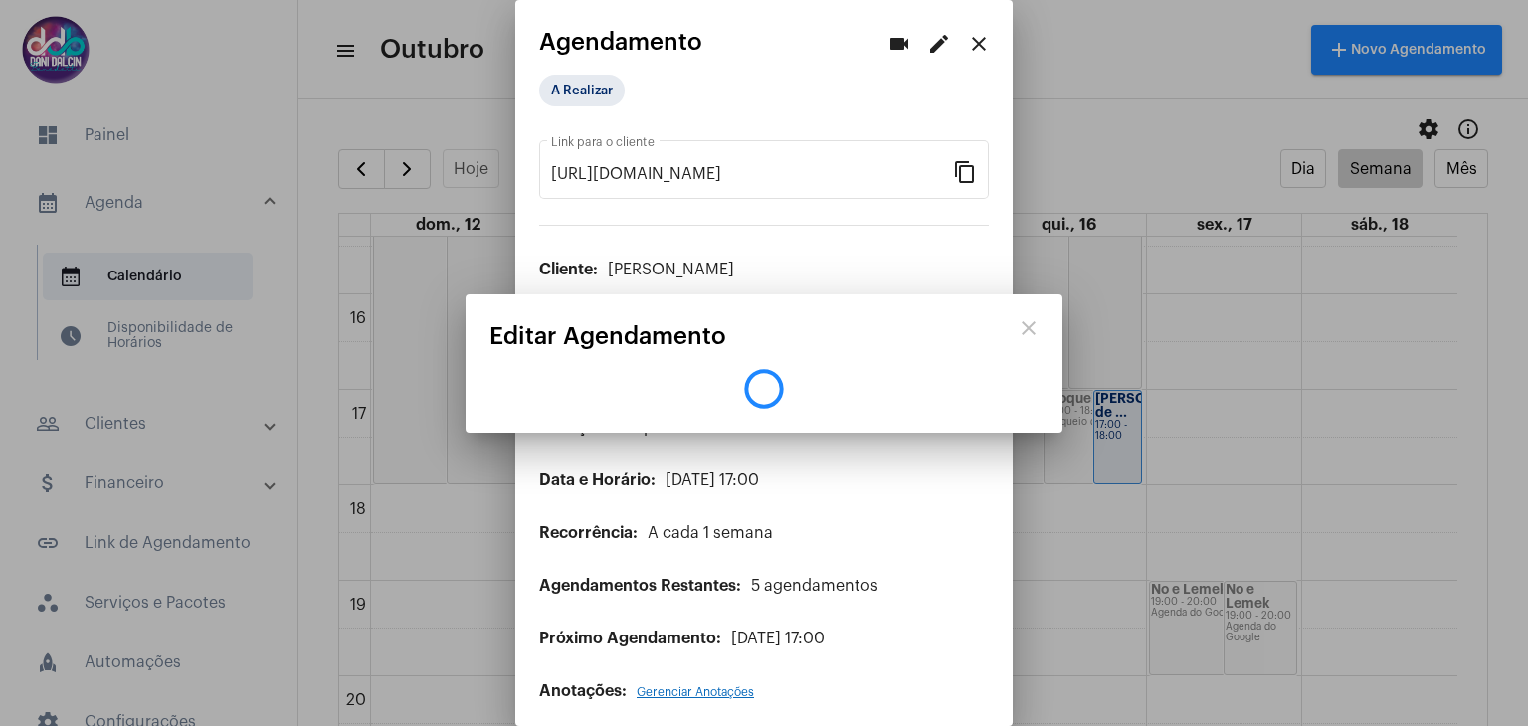
scroll to position [0, 0]
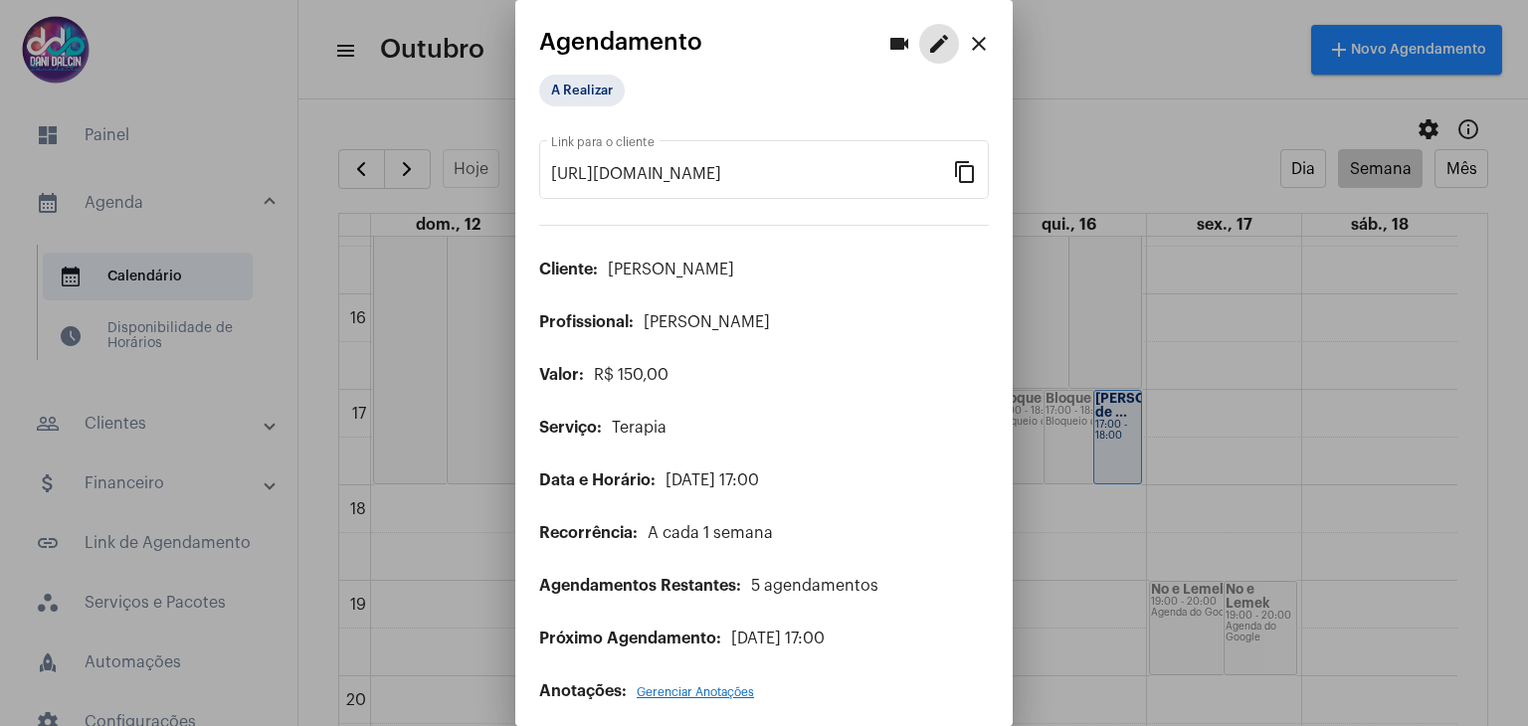
click at [967, 51] on mat-icon "close" at bounding box center [979, 44] width 24 height 24
